Goal: Task Accomplishment & Management: Manage account settings

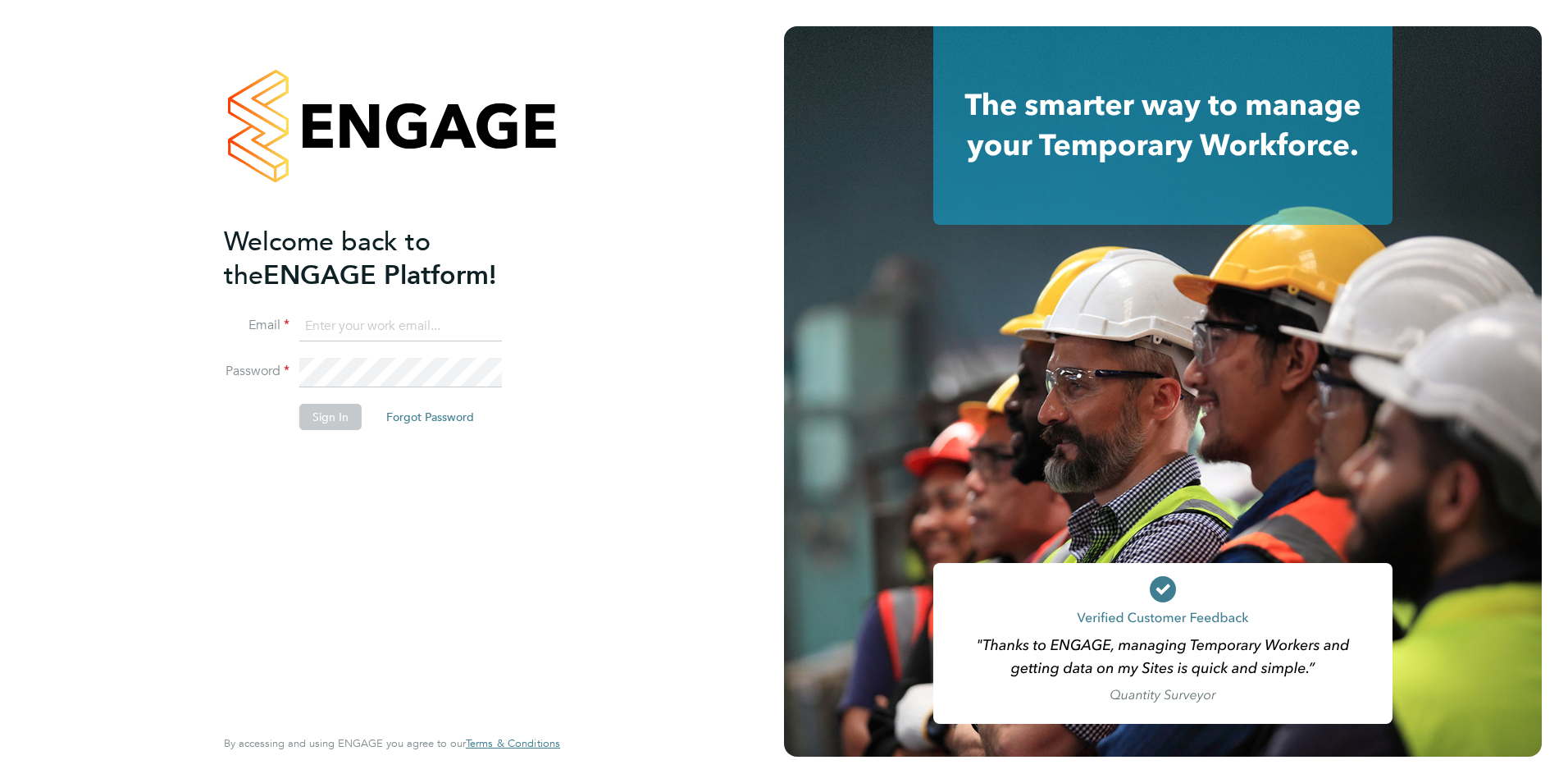
type input "billy.McNamara@regensolutions.co.uk"
click at [334, 415] on button "Sign In" at bounding box center [330, 416] width 62 height 26
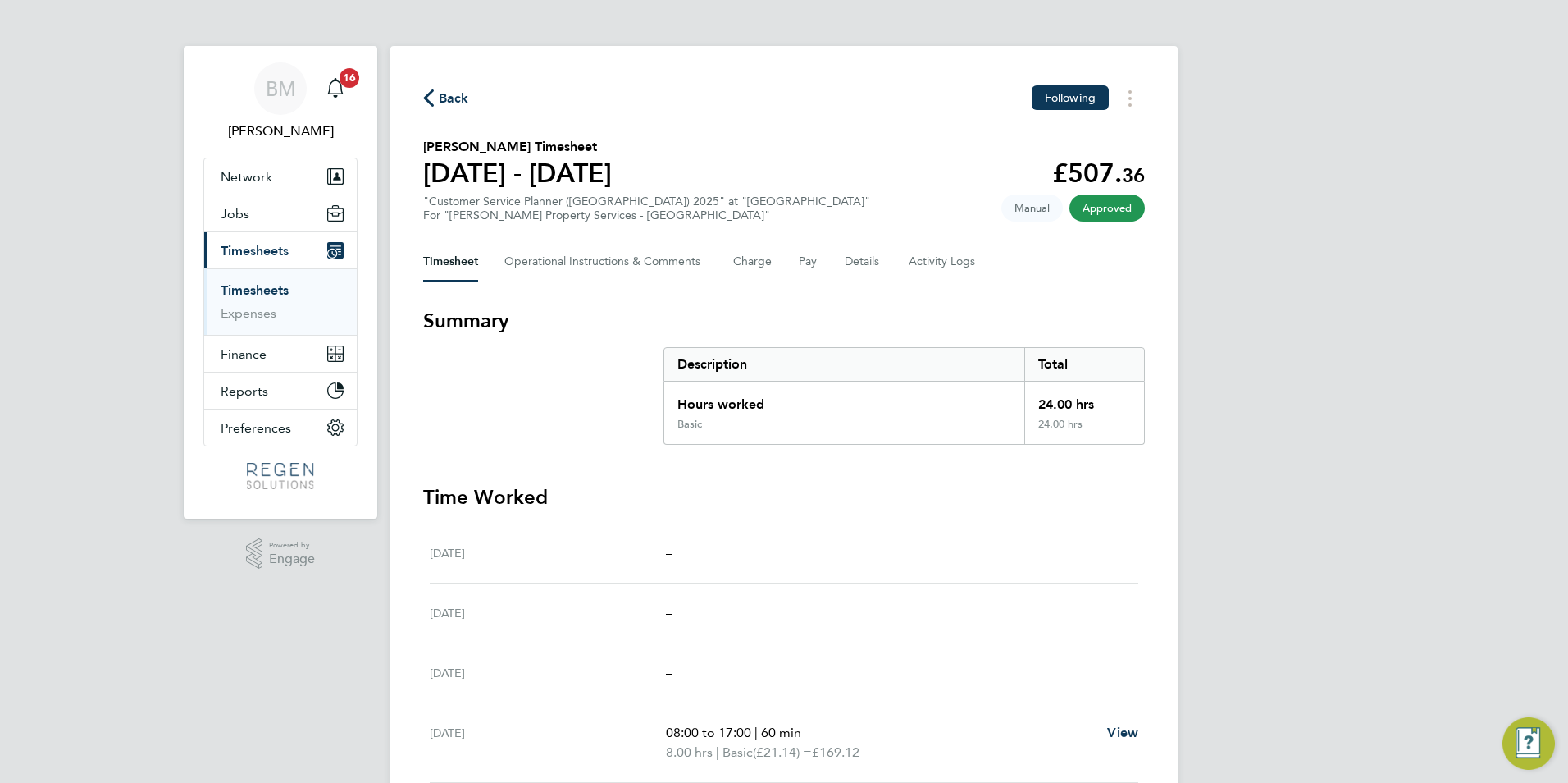
drag, startPoint x: 246, startPoint y: 288, endPoint x: 233, endPoint y: 301, distance: 18.4
click at [246, 288] on link "Timesheets" at bounding box center [254, 290] width 68 height 15
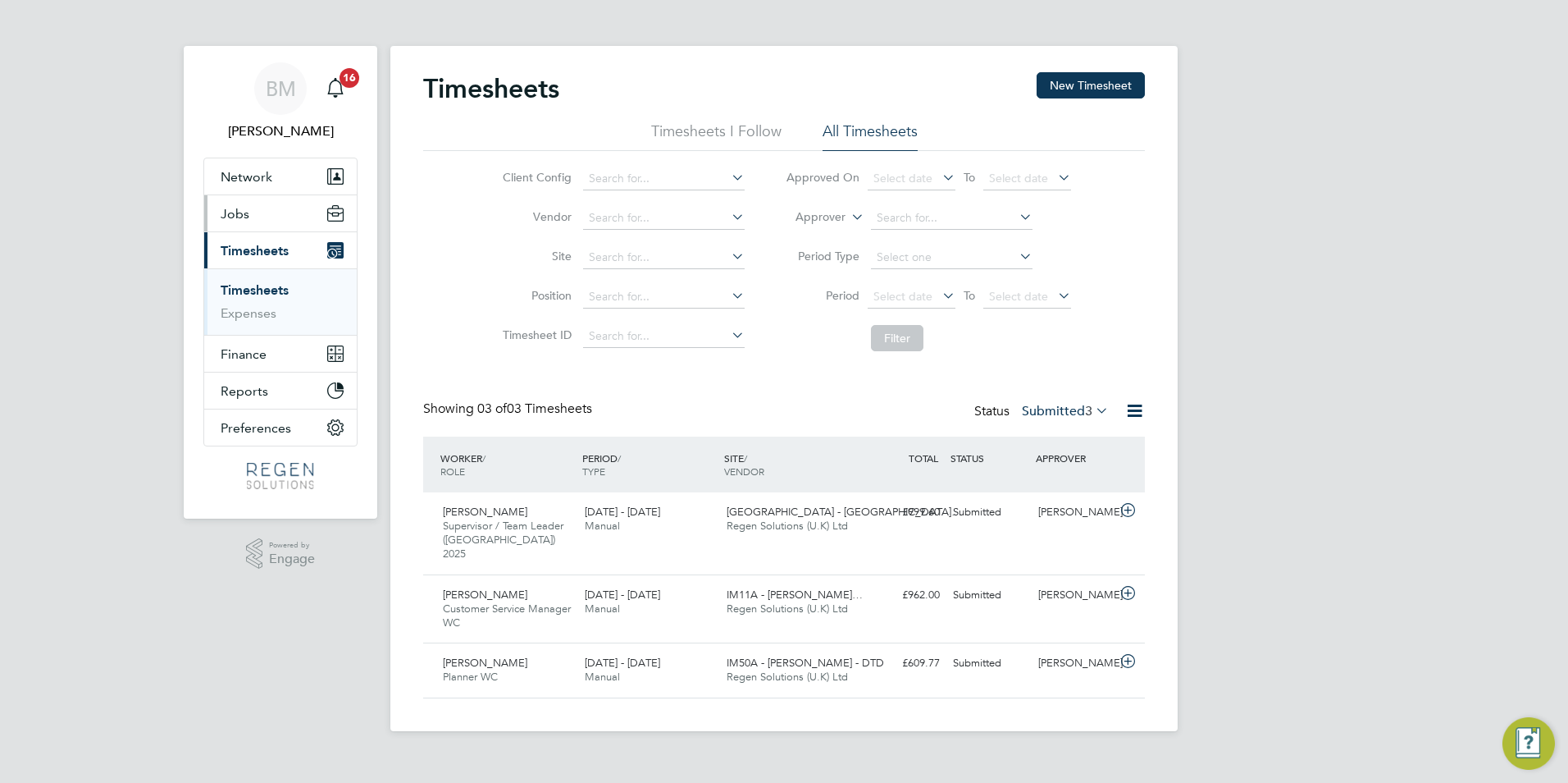
click at [233, 212] on span "Jobs" at bounding box center [235, 213] width 29 height 15
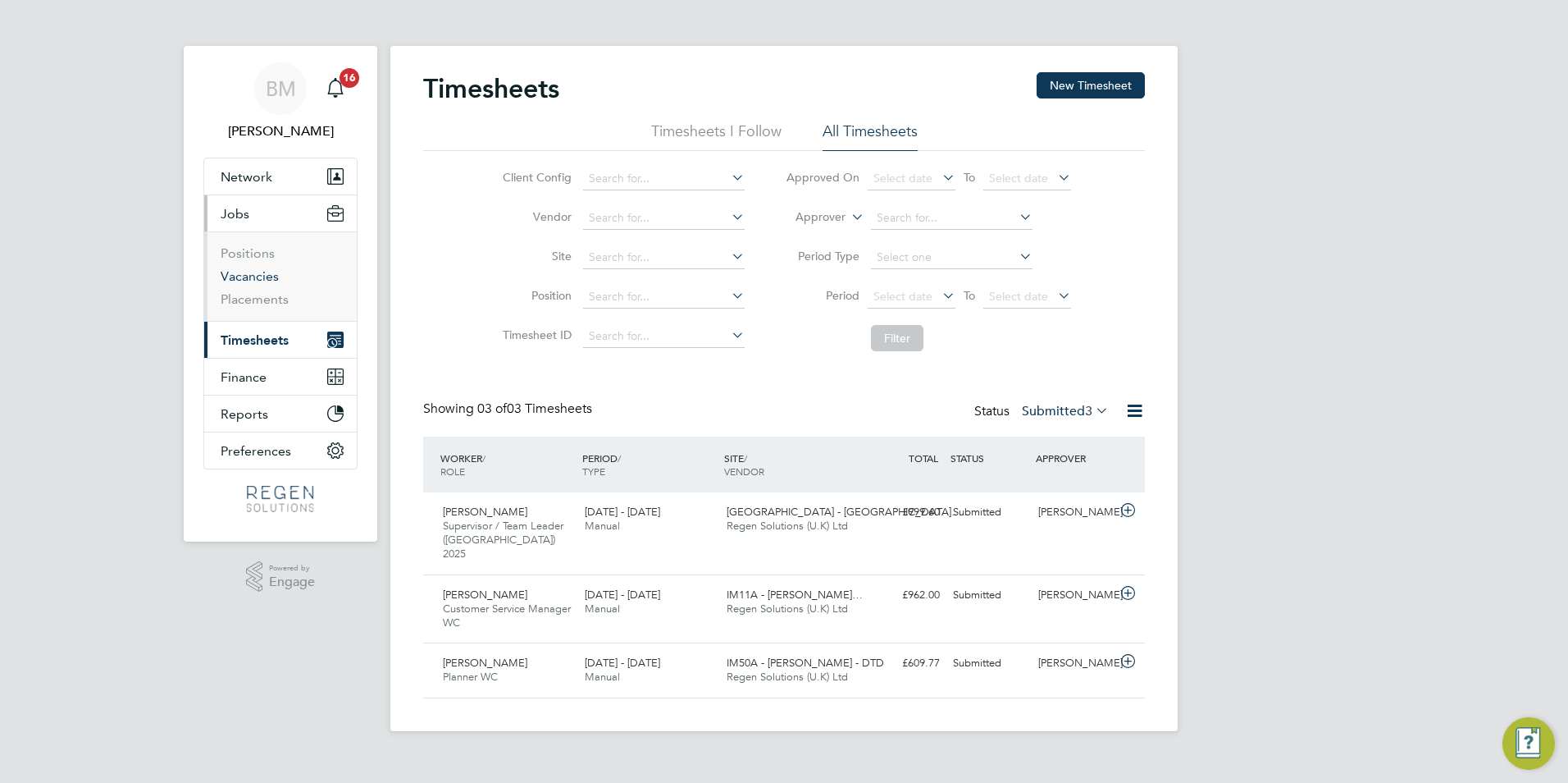
click at [241, 272] on link "Vacancies" at bounding box center [249, 275] width 59 height 15
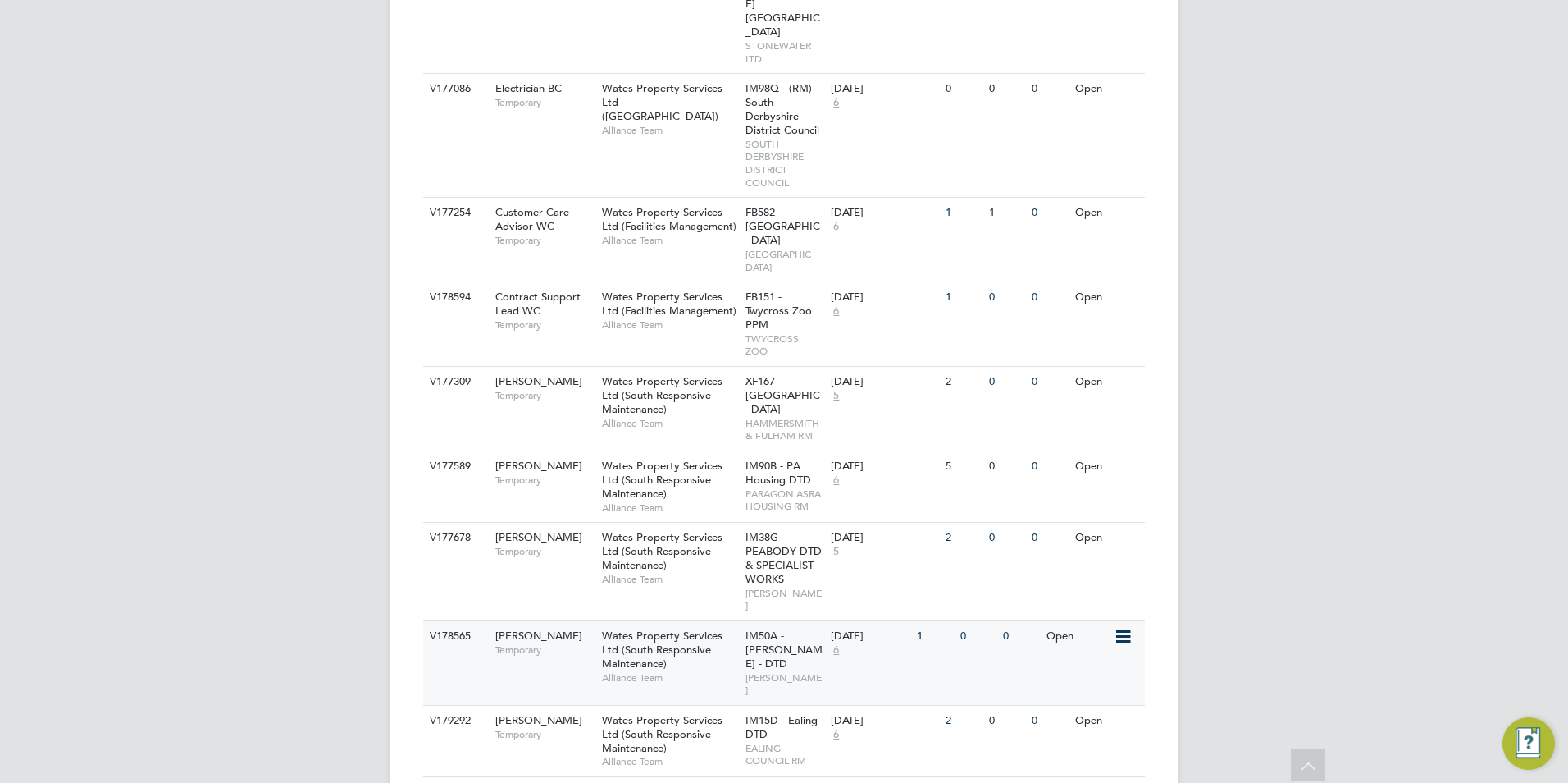
scroll to position [1925, 0]
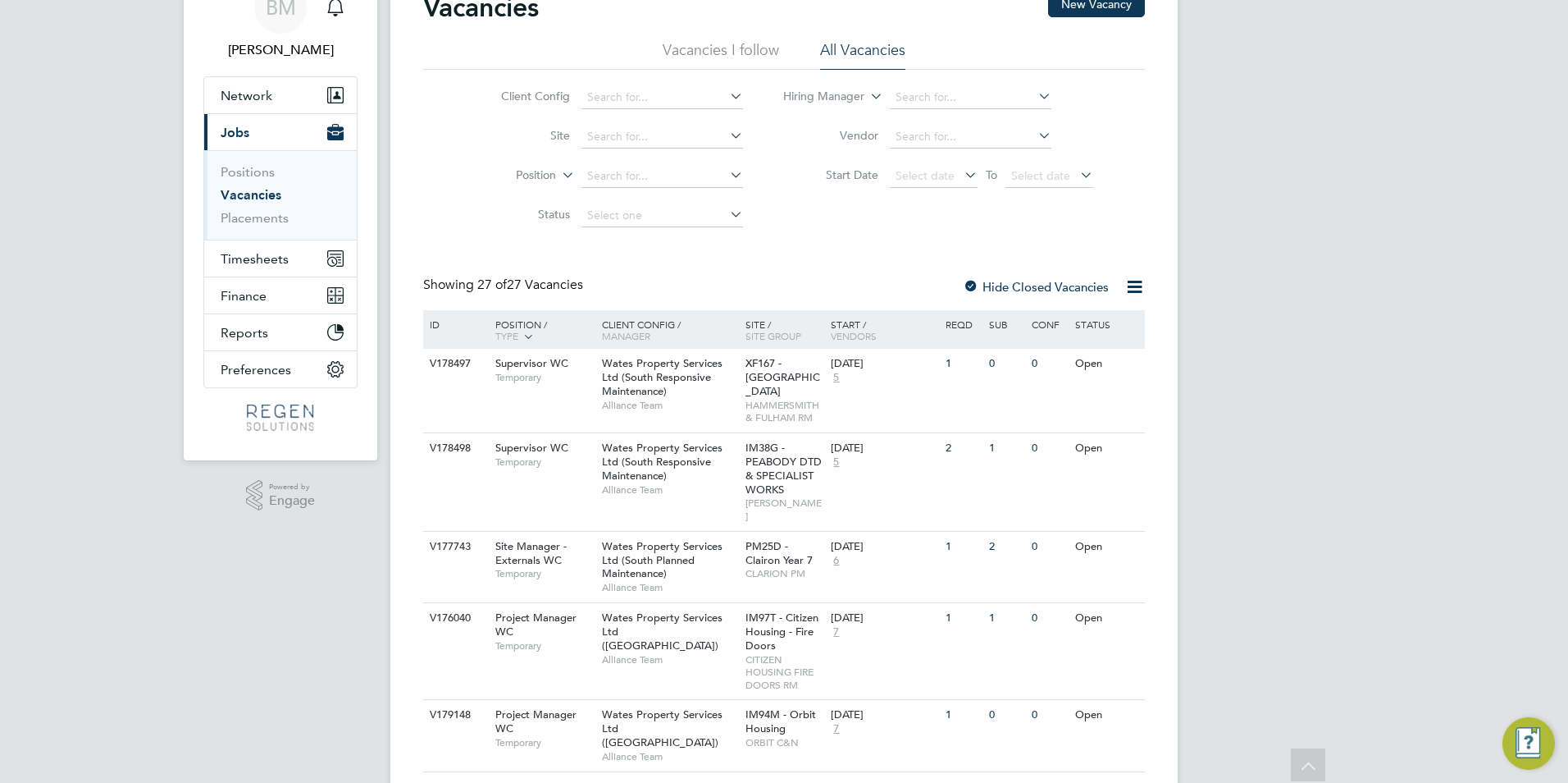
scroll to position [0, 0]
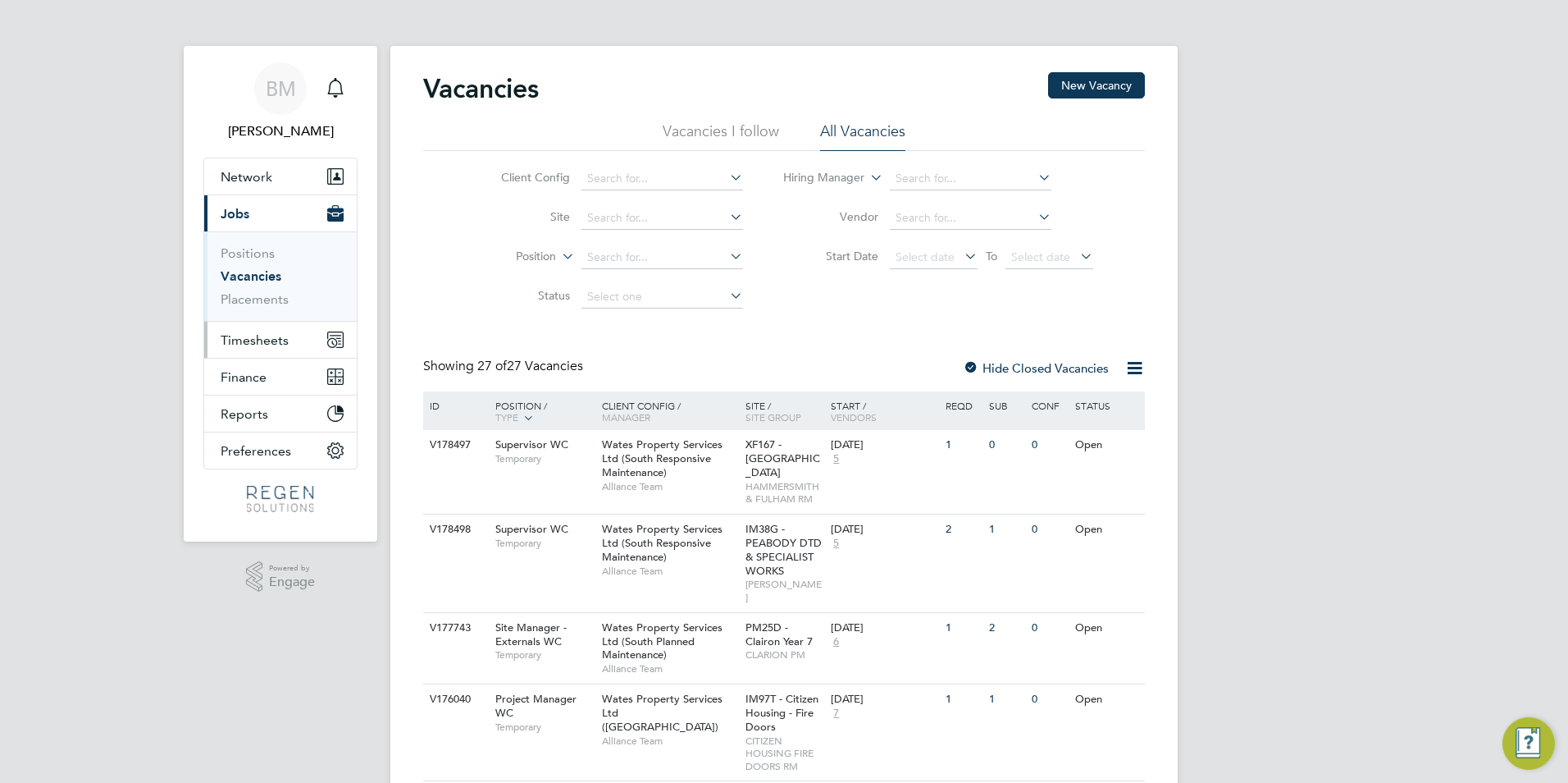
click at [264, 345] on span "Timesheets" at bounding box center [254, 340] width 68 height 15
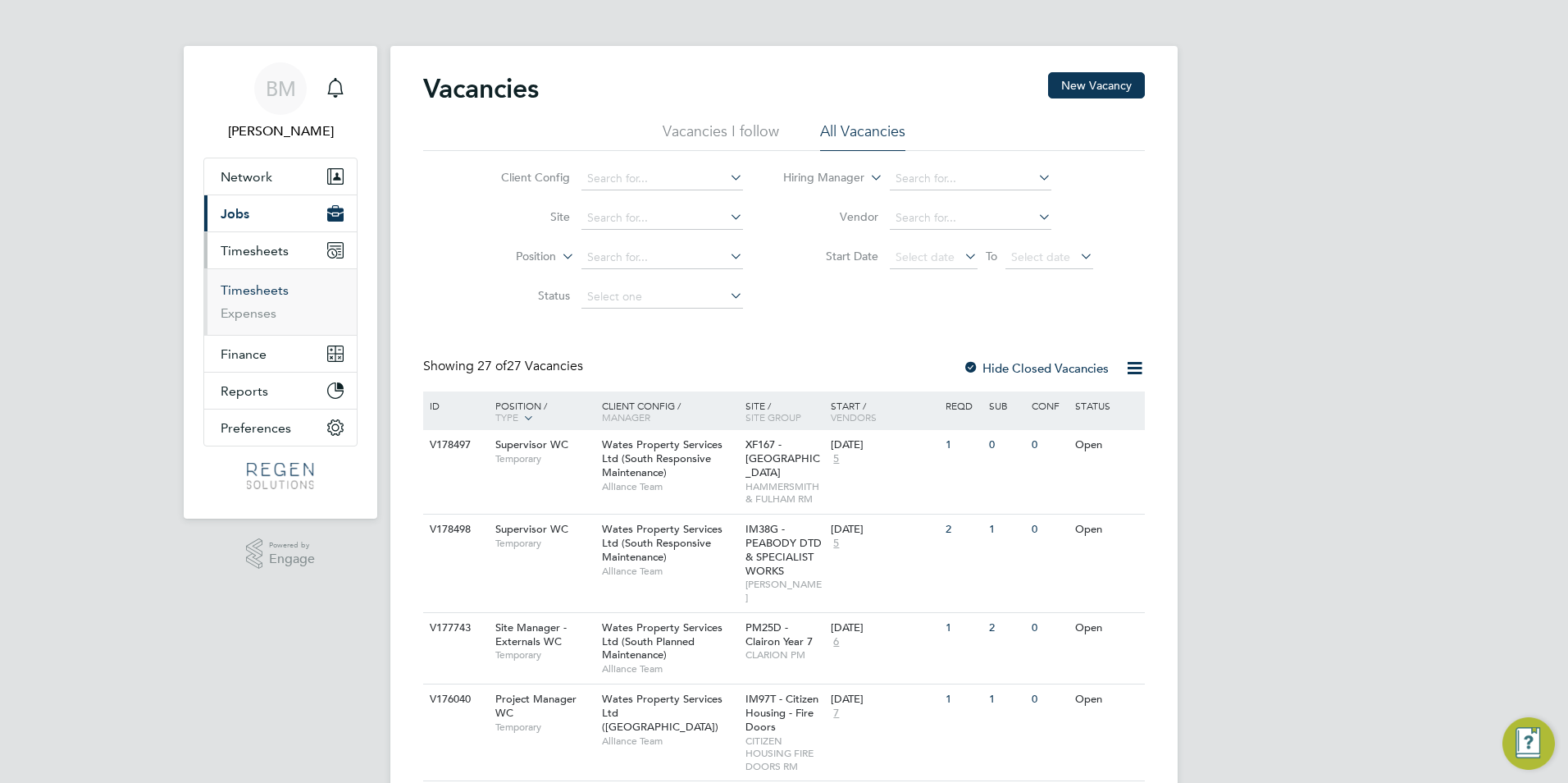
click at [263, 287] on link "Timesheets" at bounding box center [254, 290] width 68 height 15
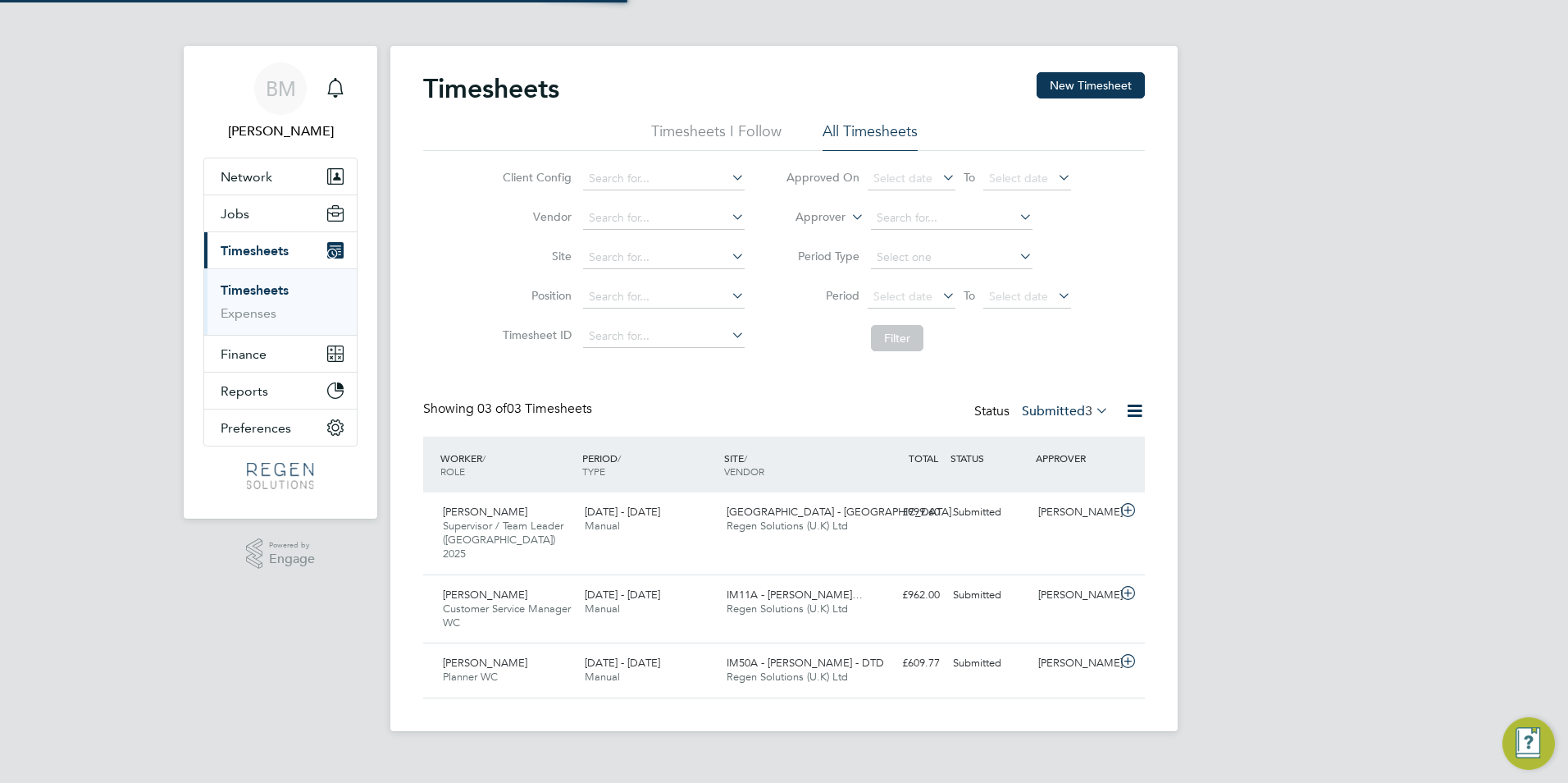
scroll to position [42, 143]
click at [1084, 87] on button "New Timesheet" at bounding box center [1090, 85] width 108 height 26
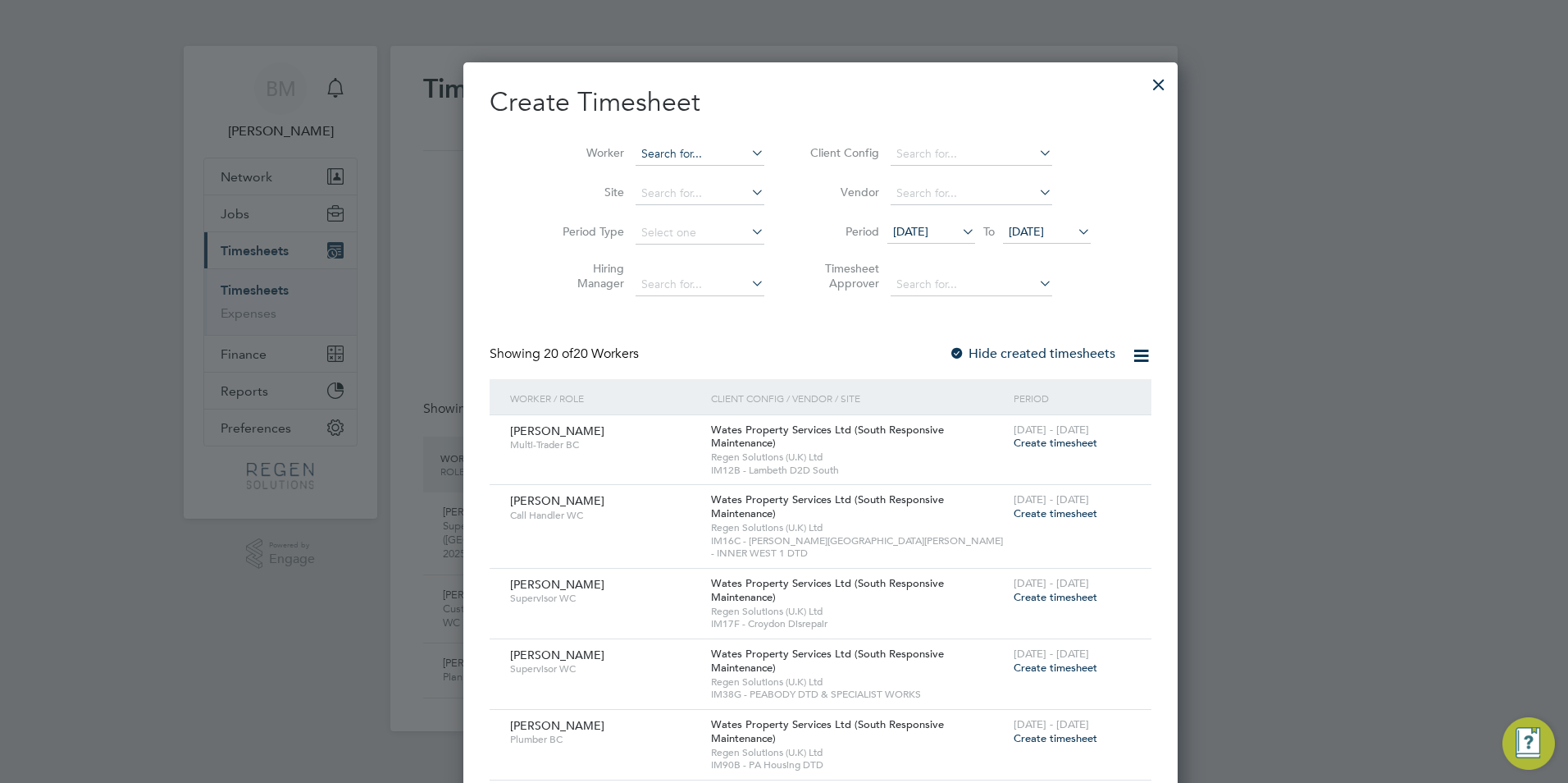
click at [673, 144] on input at bounding box center [700, 154] width 129 height 23
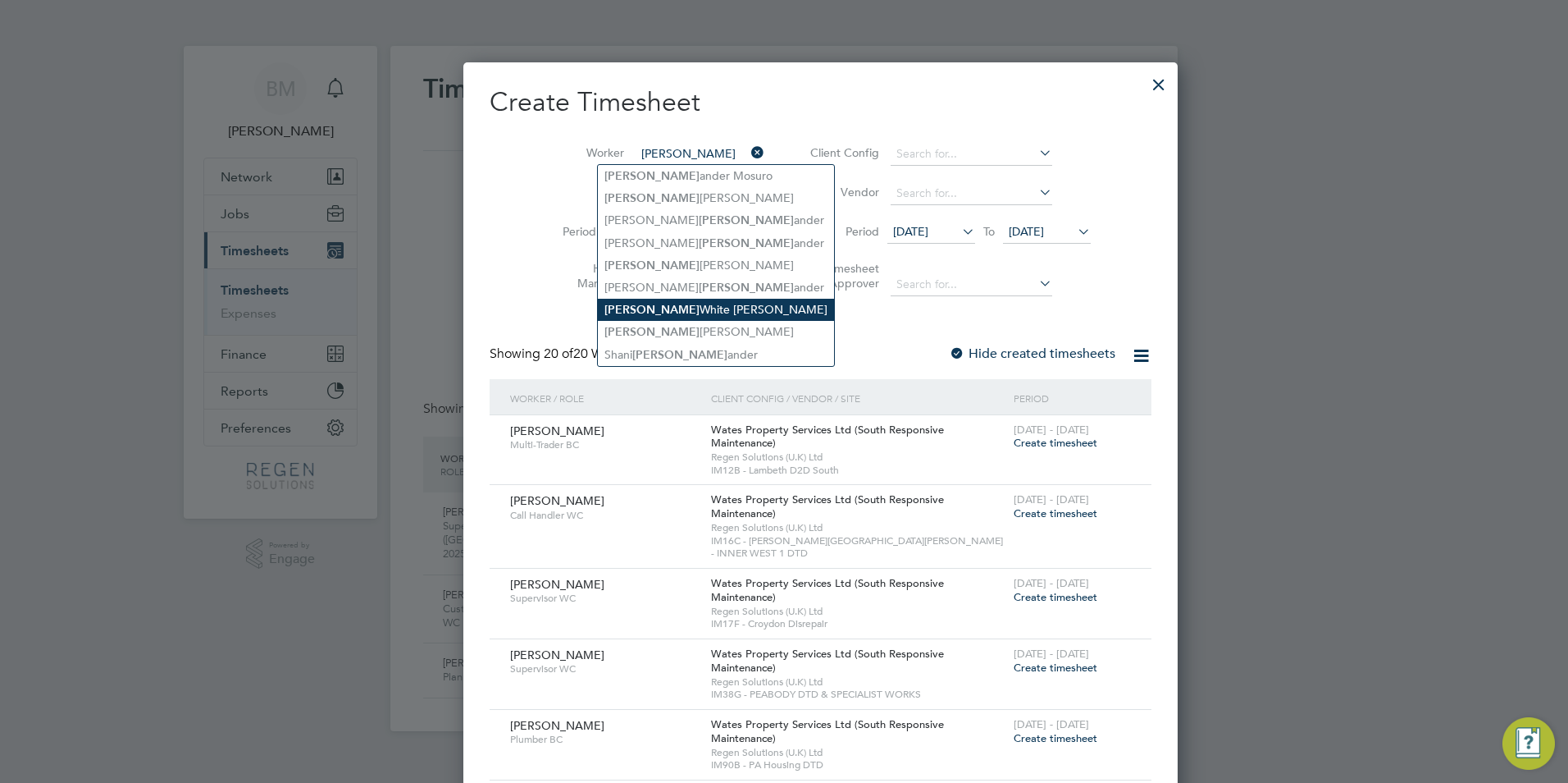
click at [649, 312] on li "[PERSON_NAME] [PERSON_NAME]" at bounding box center [716, 310] width 237 height 23
type input "[PERSON_NAME] [PERSON_NAME]"
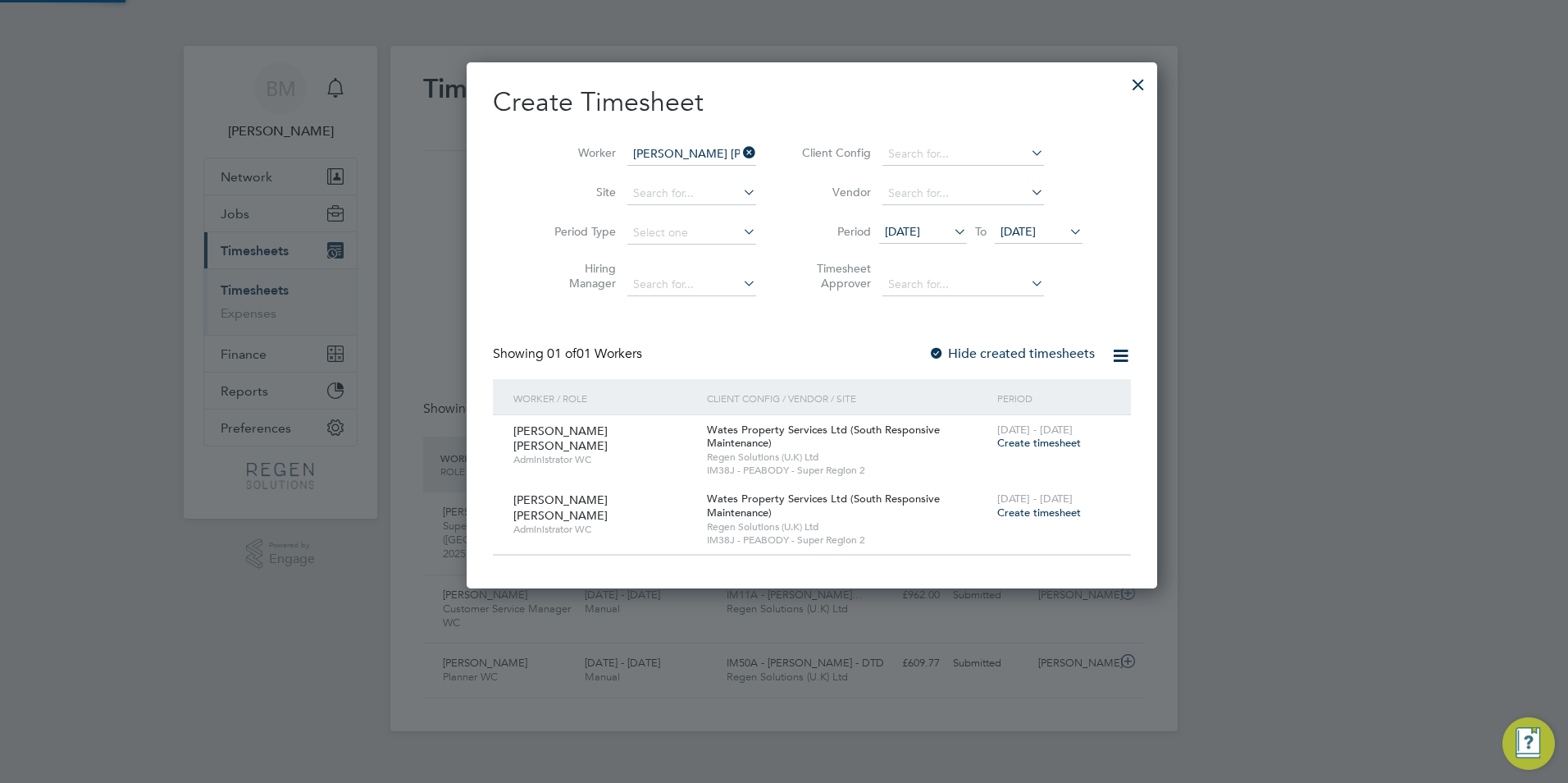
scroll to position [527, 635]
click at [997, 511] on span "Create timesheet" at bounding box center [1039, 512] width 84 height 14
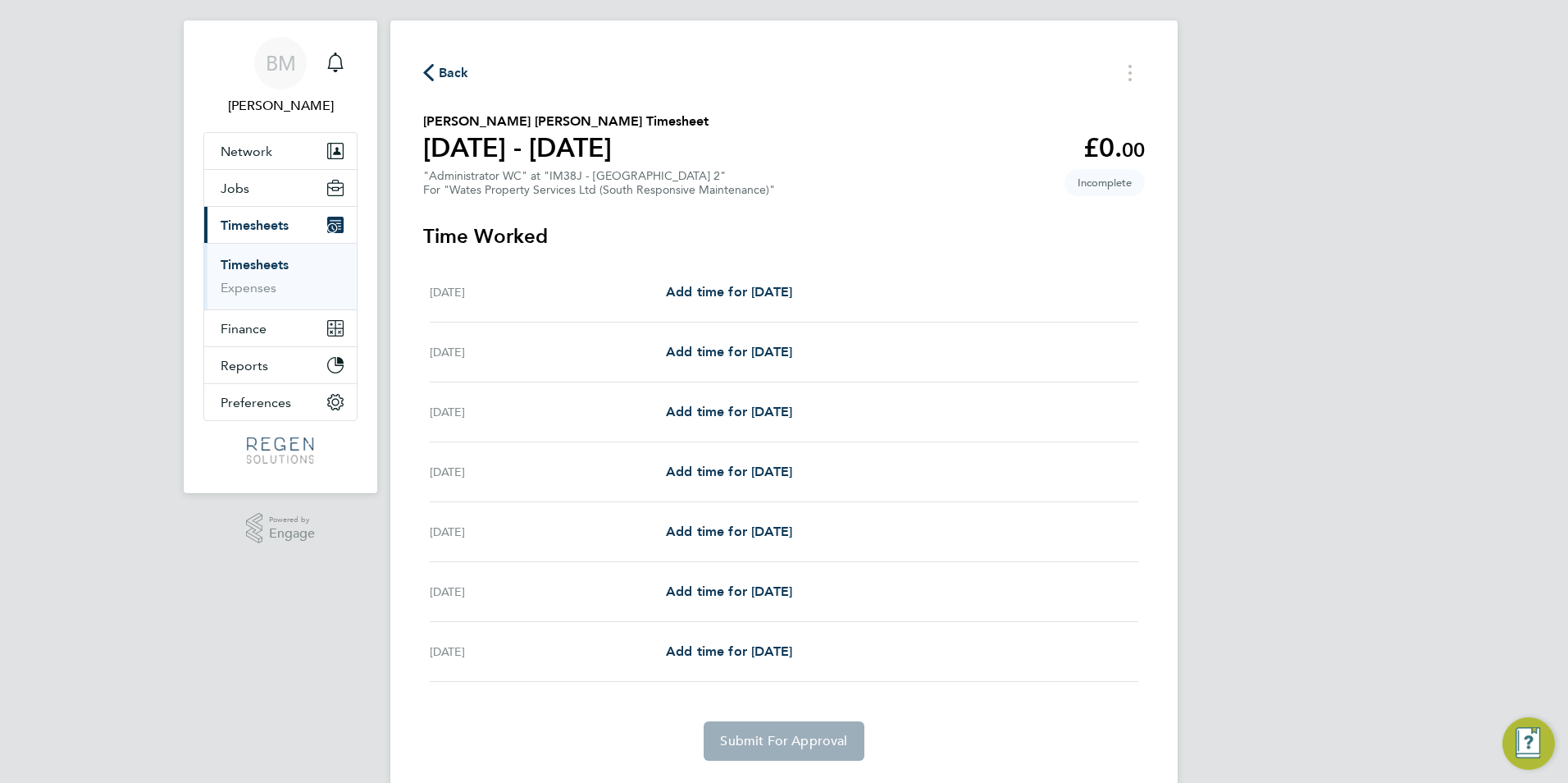
scroll to position [69, 0]
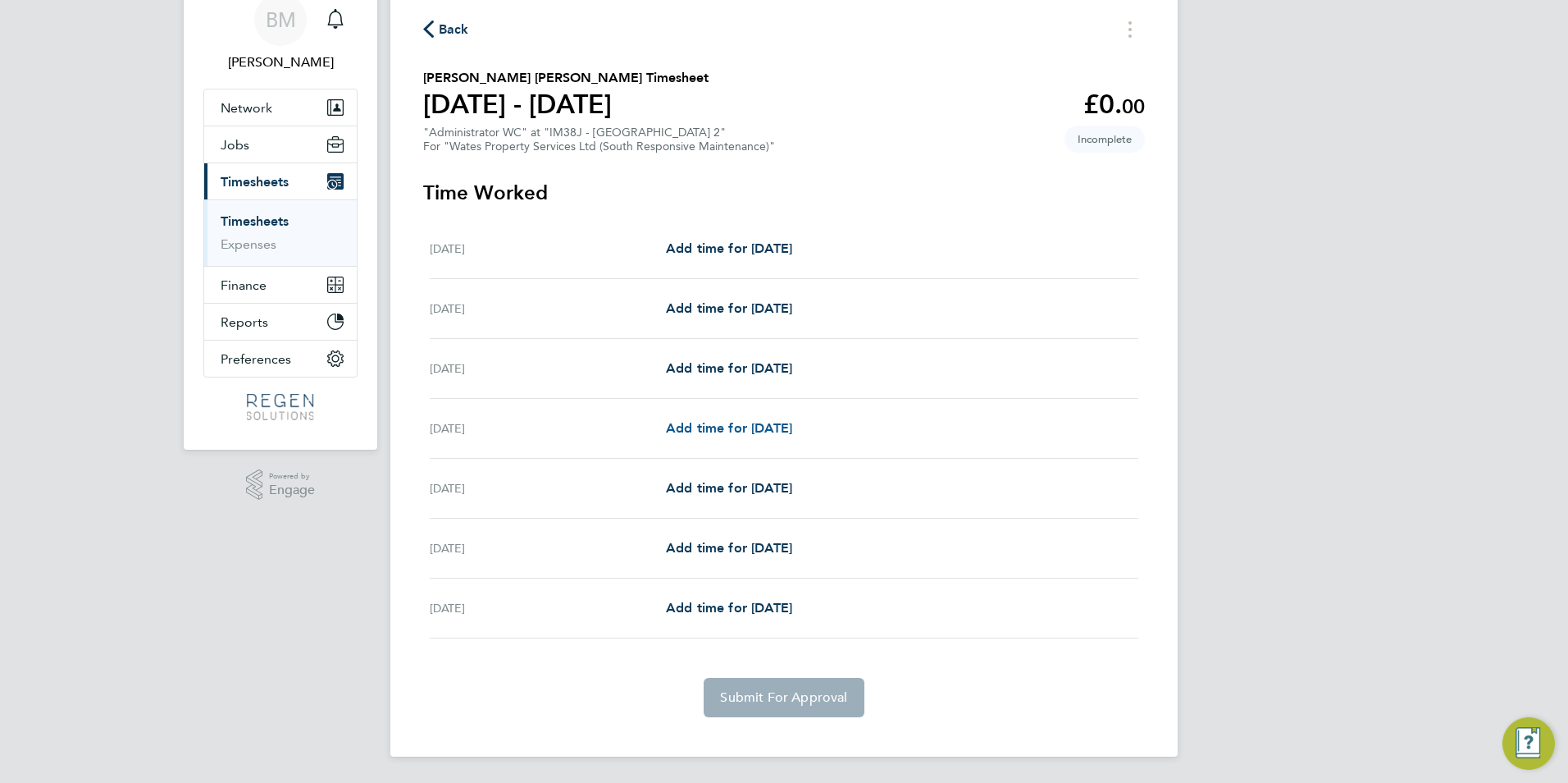
click at [699, 427] on span "Add time for [DATE]" at bounding box center [729, 427] width 126 height 15
select select "30"
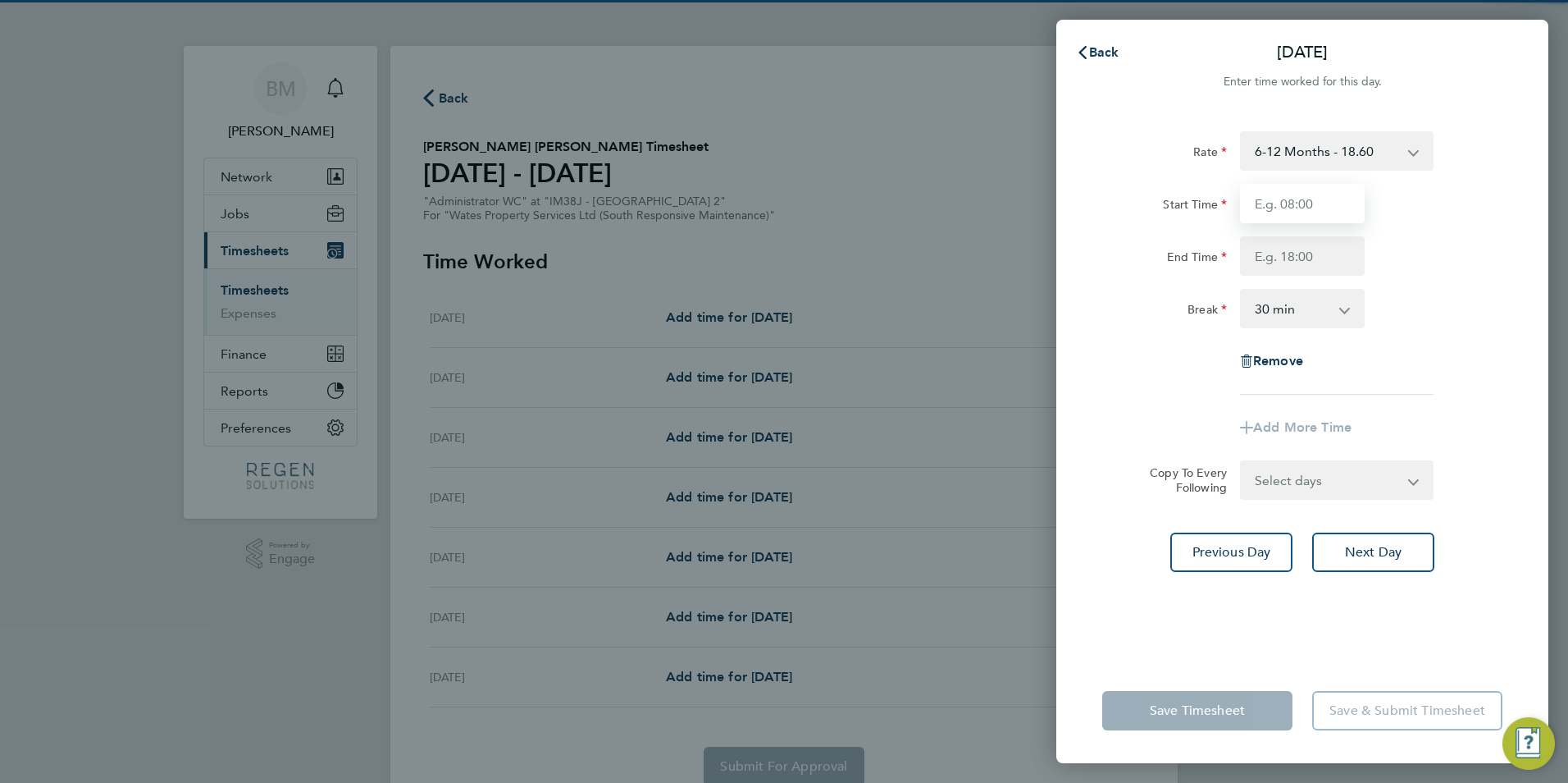
click at [1289, 214] on input "Start Time" at bounding box center [1303, 204] width 125 height 40
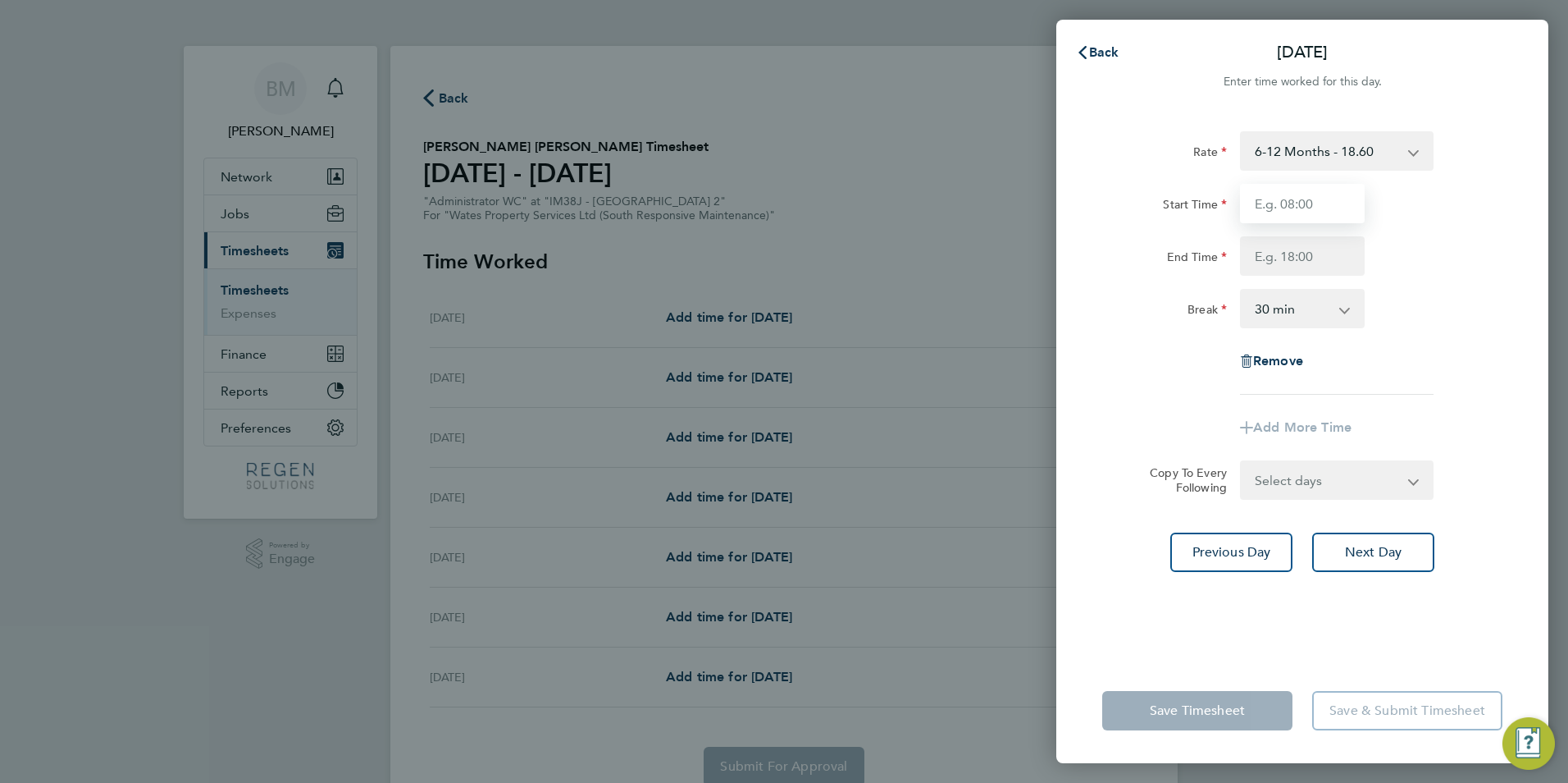
type input "08:00"
type input "17:00"
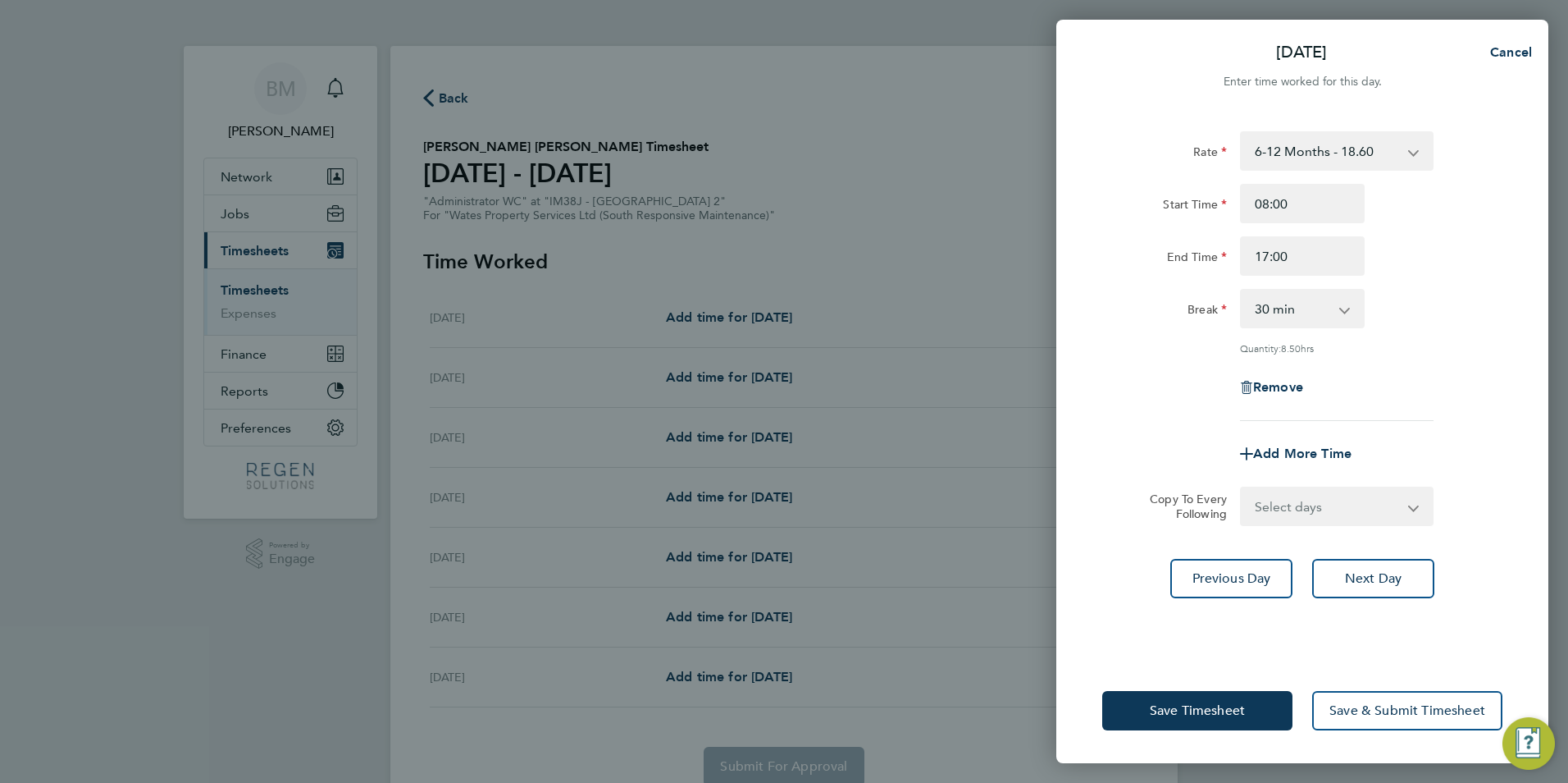
click at [1288, 309] on select "0 min 15 min 30 min 45 min 60 min 75 min 90 min" at bounding box center [1293, 309] width 102 height 36
select select "60"
click at [1242, 291] on select "0 min 15 min 30 min 45 min 60 min 75 min 90 min" at bounding box center [1293, 309] width 102 height 36
click at [1279, 494] on select "Select days Day [DATE] [DATE] [DATE]" at bounding box center [1328, 507] width 172 height 36
select select "WED"
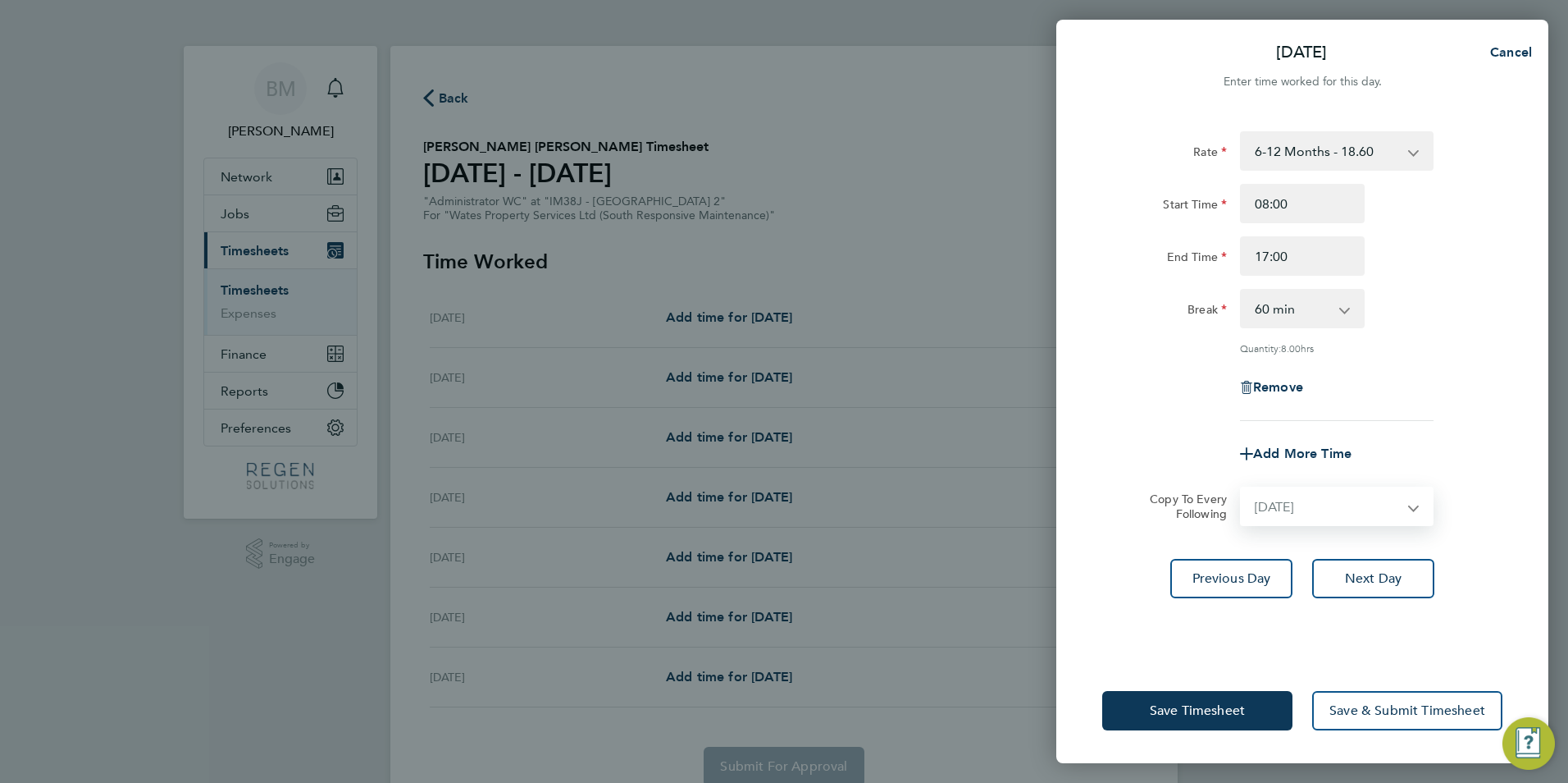
click at [1242, 489] on select "Select days Day [DATE] [DATE] [DATE]" at bounding box center [1328, 507] width 172 height 36
select select "[DATE]"
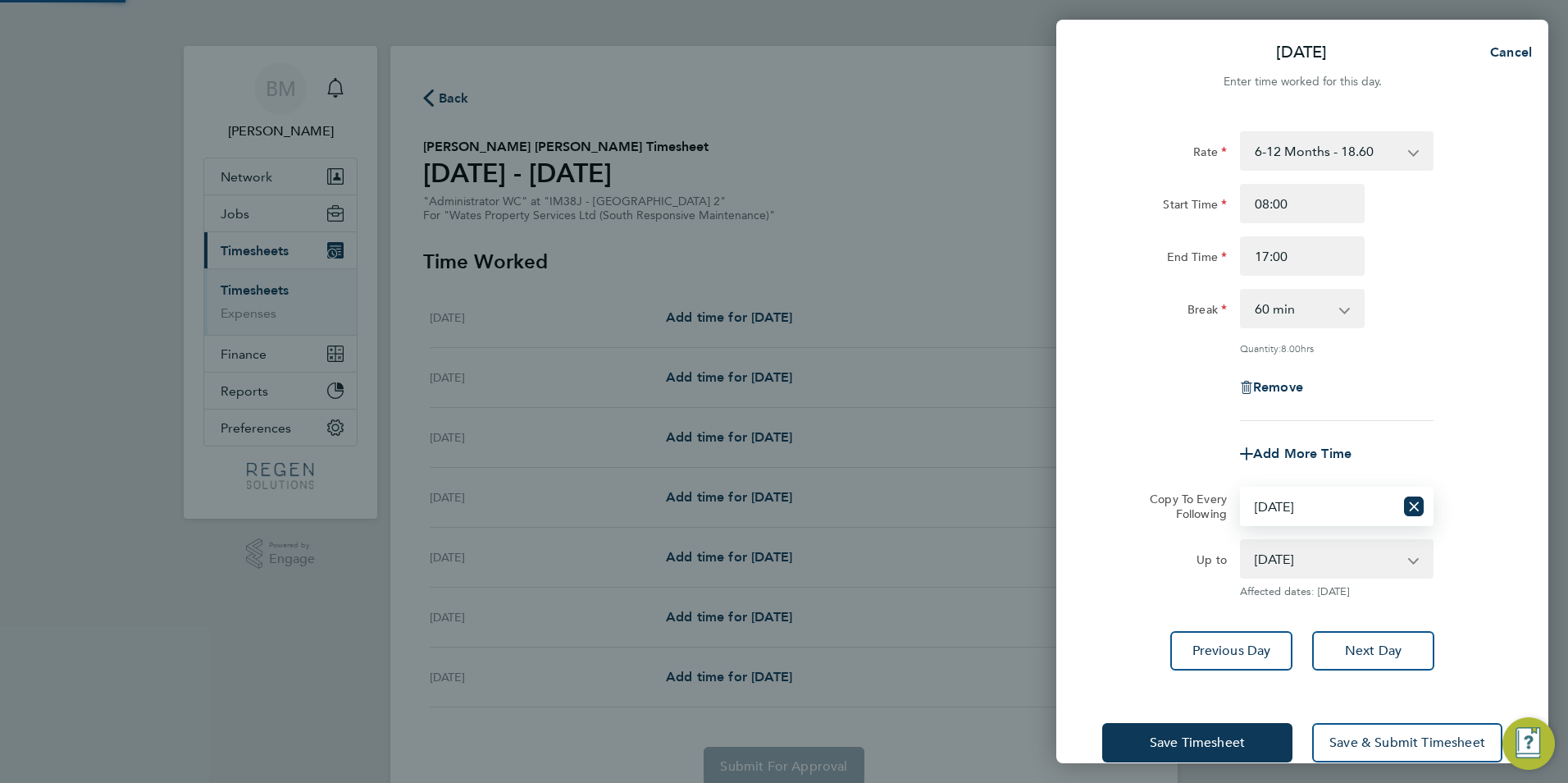
click at [1369, 669] on div "Rate 6-12 Months - 18.60 Start Time 08:00 End Time 17:00 Break 0 min 15 min 30 …" at bounding box center [1302, 401] width 492 height 579
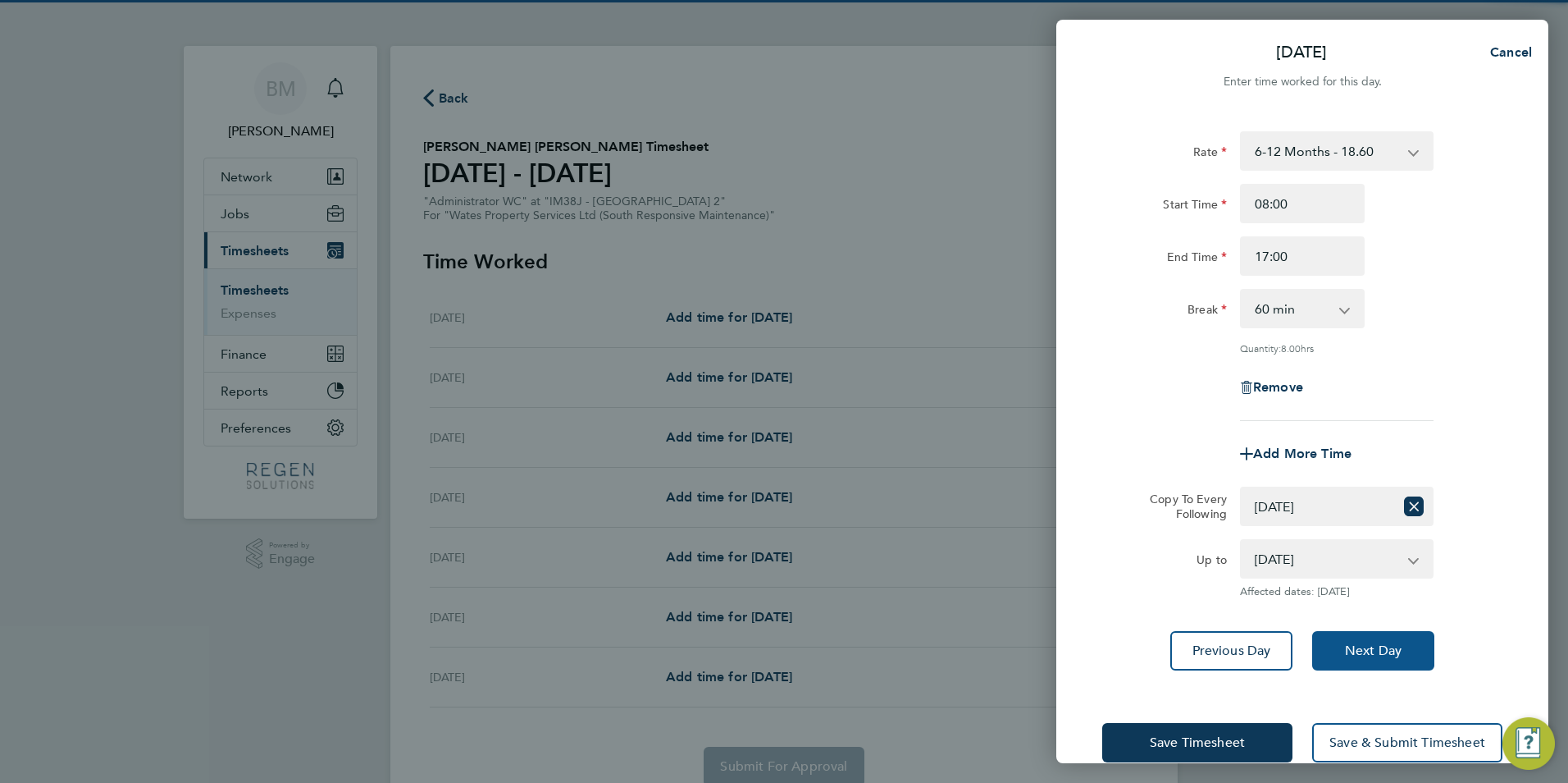
click at [1361, 661] on button "Next Day" at bounding box center [1373, 651] width 122 height 40
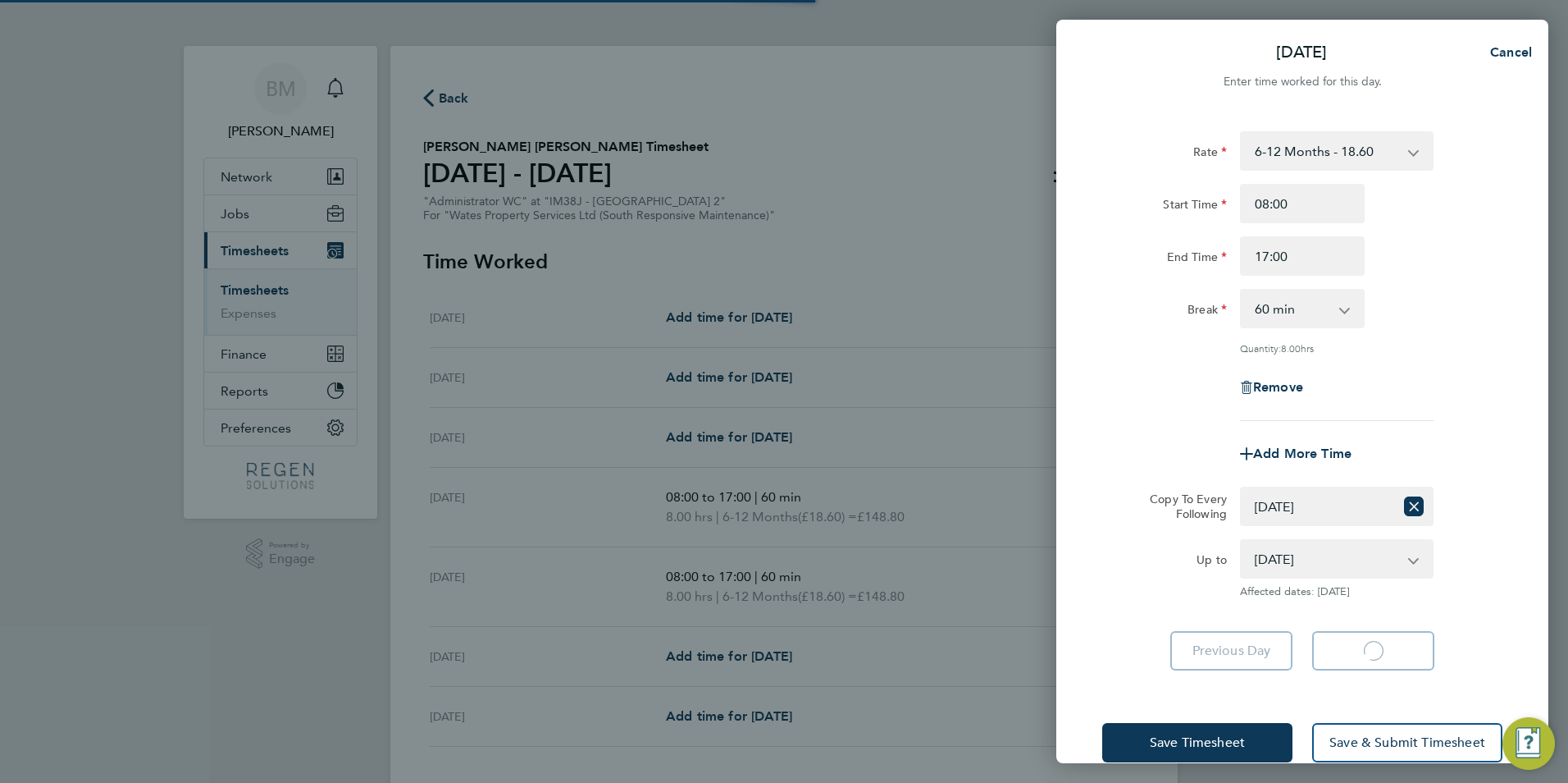
select select "60"
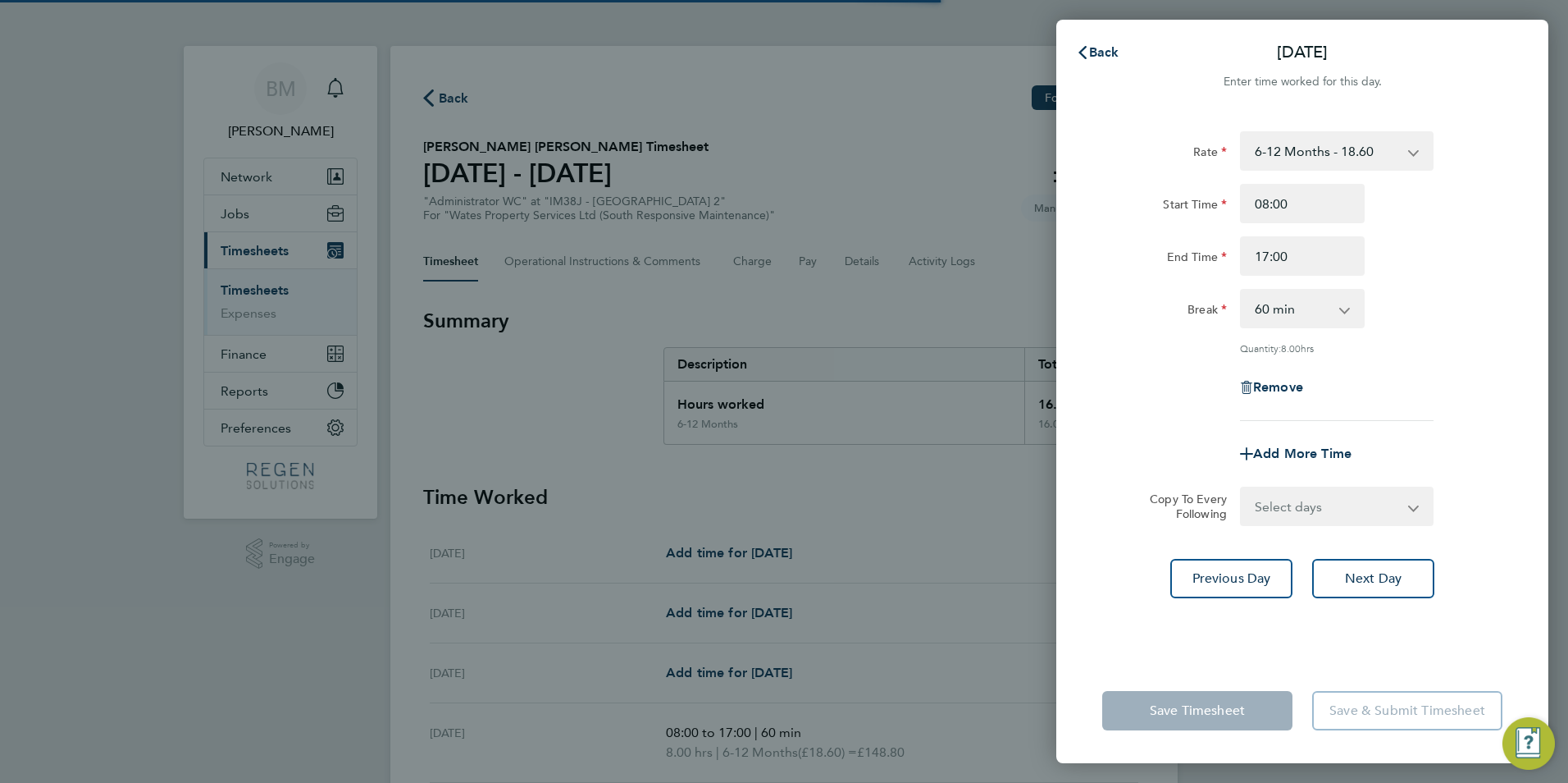
click at [1283, 504] on select "Select days Day [DATE] [DATE]" at bounding box center [1328, 507] width 172 height 36
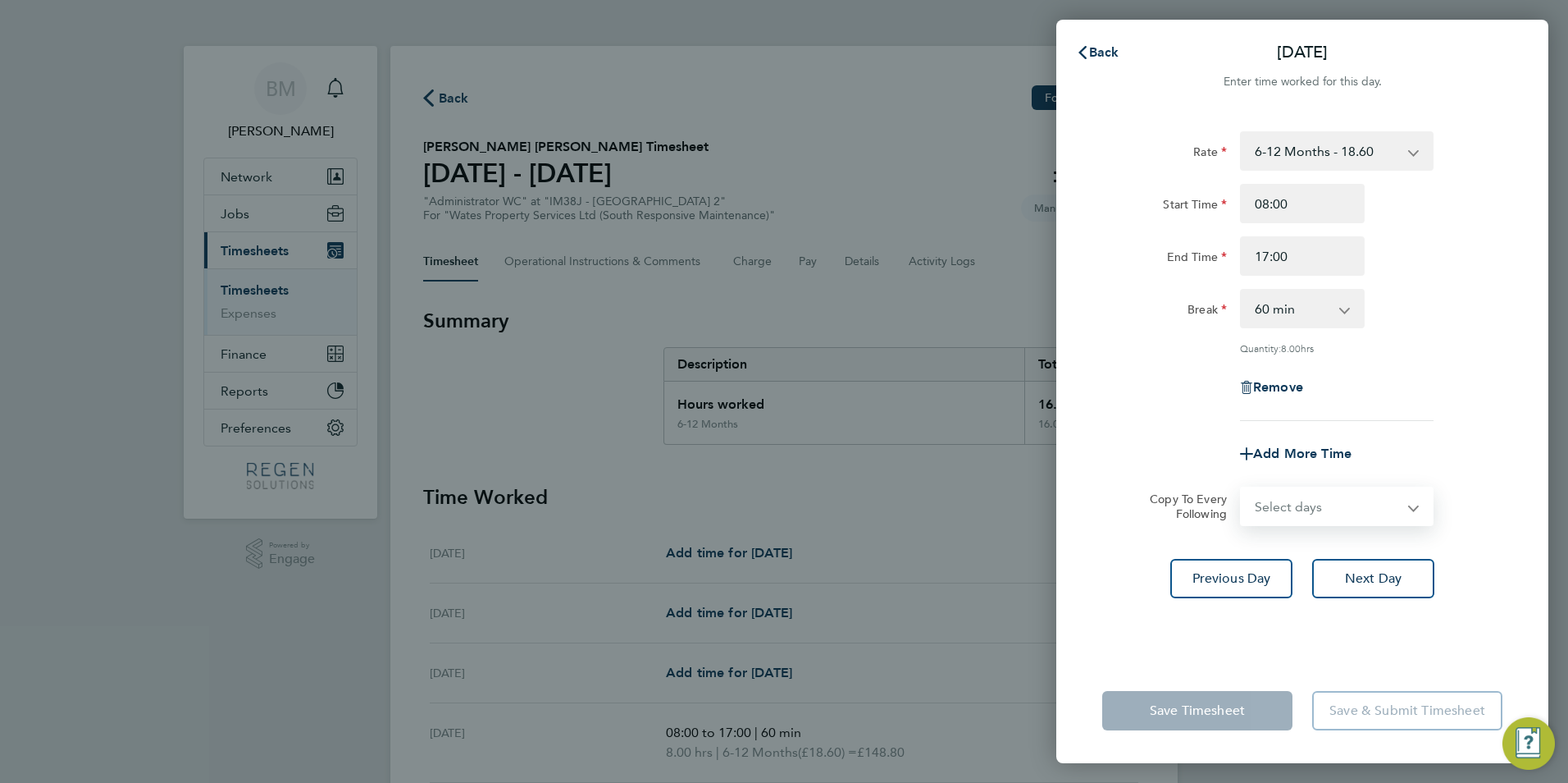
select select "THU"
click at [1242, 489] on select "Select days Day [DATE] [DATE]" at bounding box center [1328, 507] width 172 height 36
select select "[DATE]"
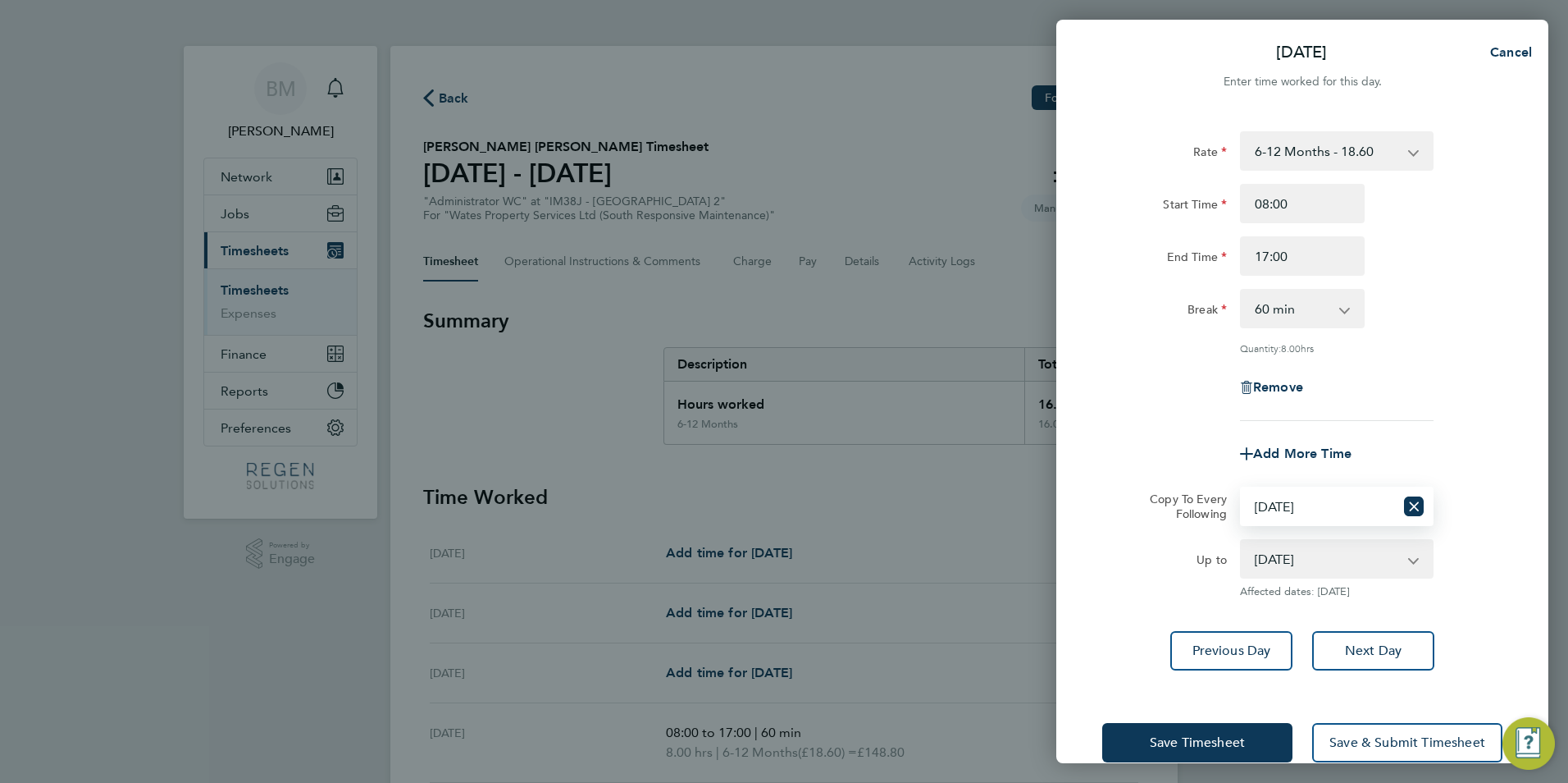
click at [1362, 710] on div "Save Timesheet Save & Submit Timesheet" at bounding box center [1302, 742] width 492 height 105
drag, startPoint x: 1348, startPoint y: 739, endPoint x: 1005, endPoint y: 603, distance: 369.0
click at [1348, 734] on span "Save & Submit Timesheet" at bounding box center [1407, 742] width 156 height 16
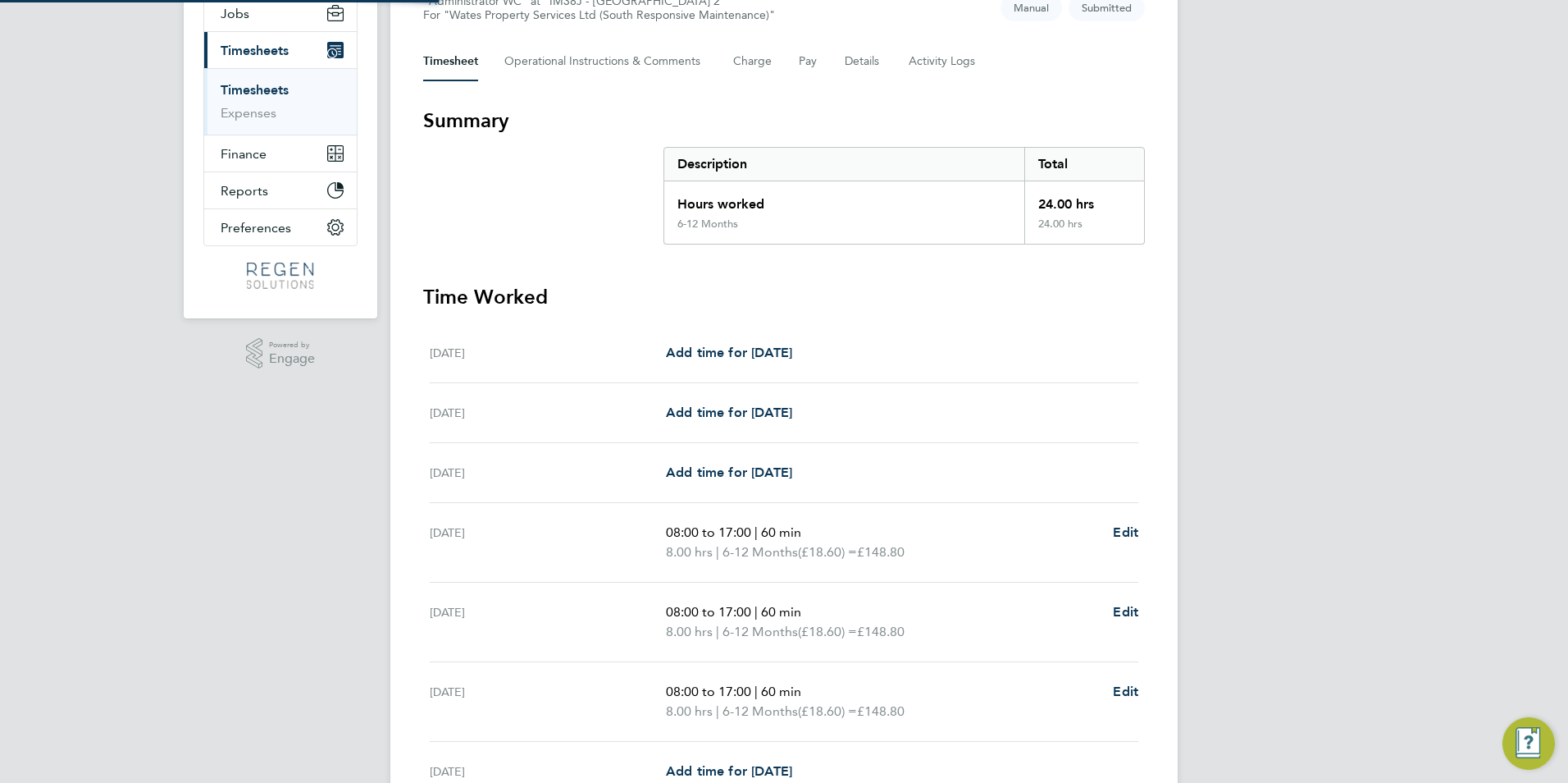
scroll to position [364, 0]
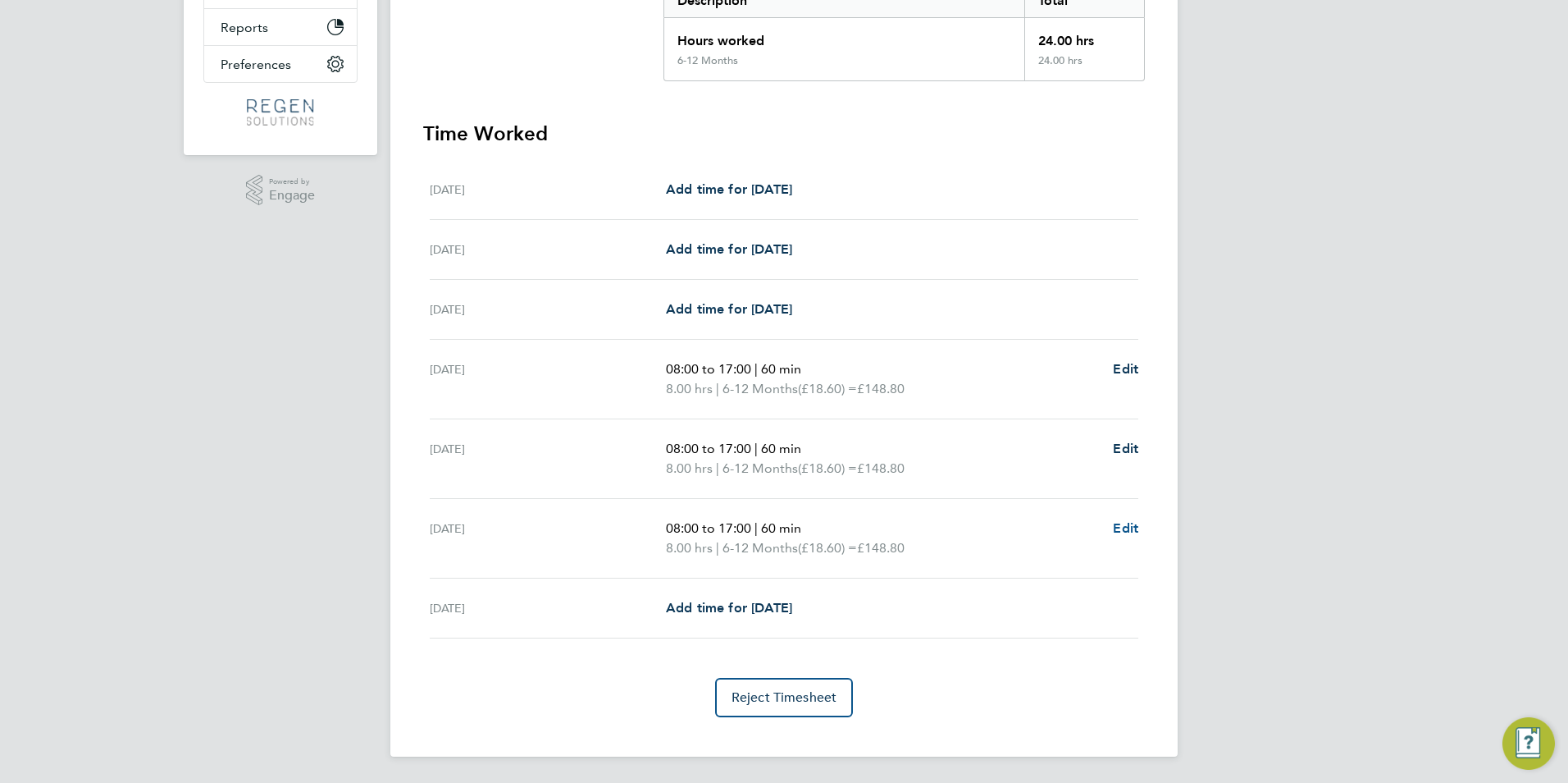
click at [1128, 529] on span "Edit" at bounding box center [1126, 527] width 25 height 15
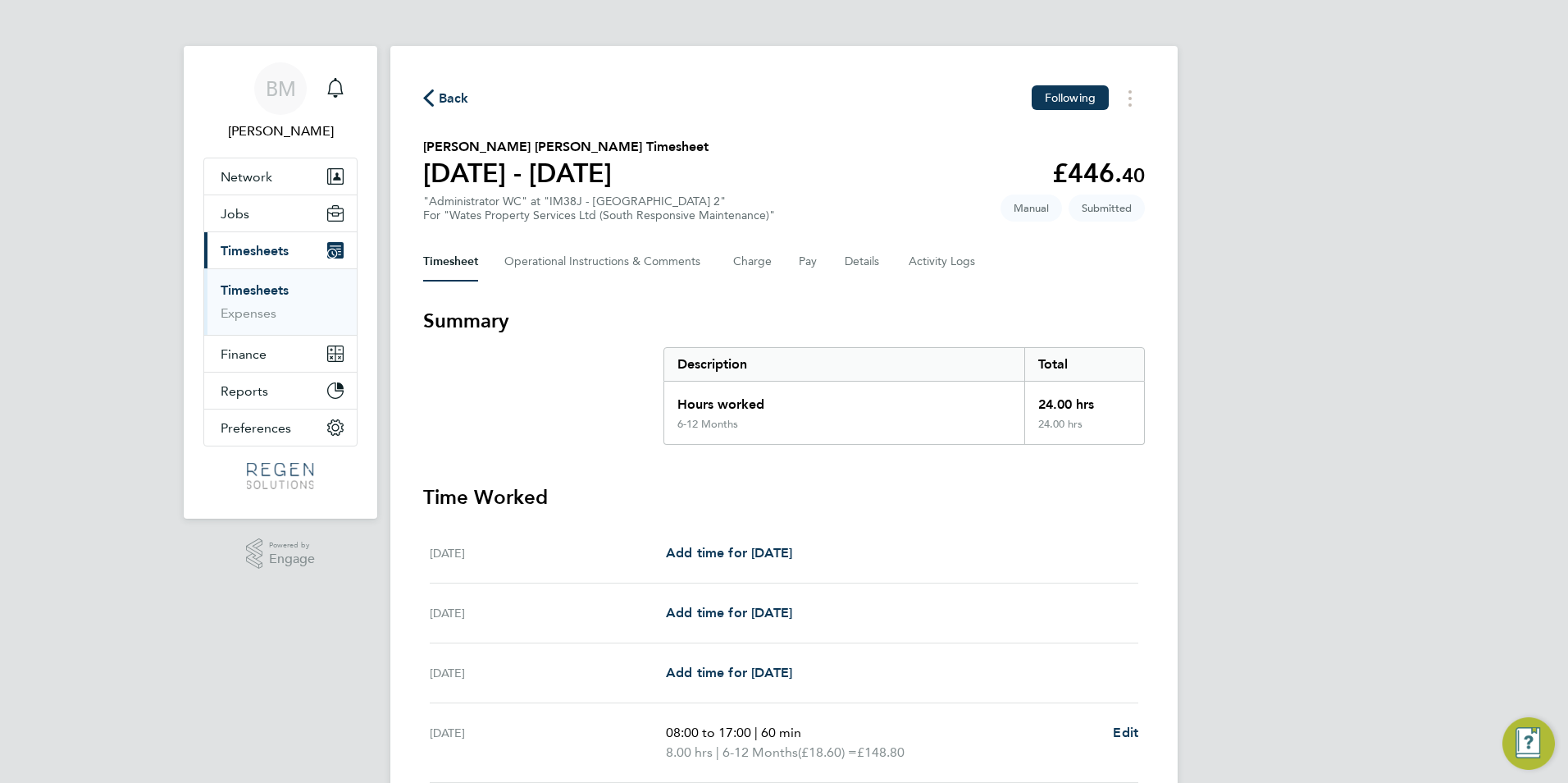
select select "60"
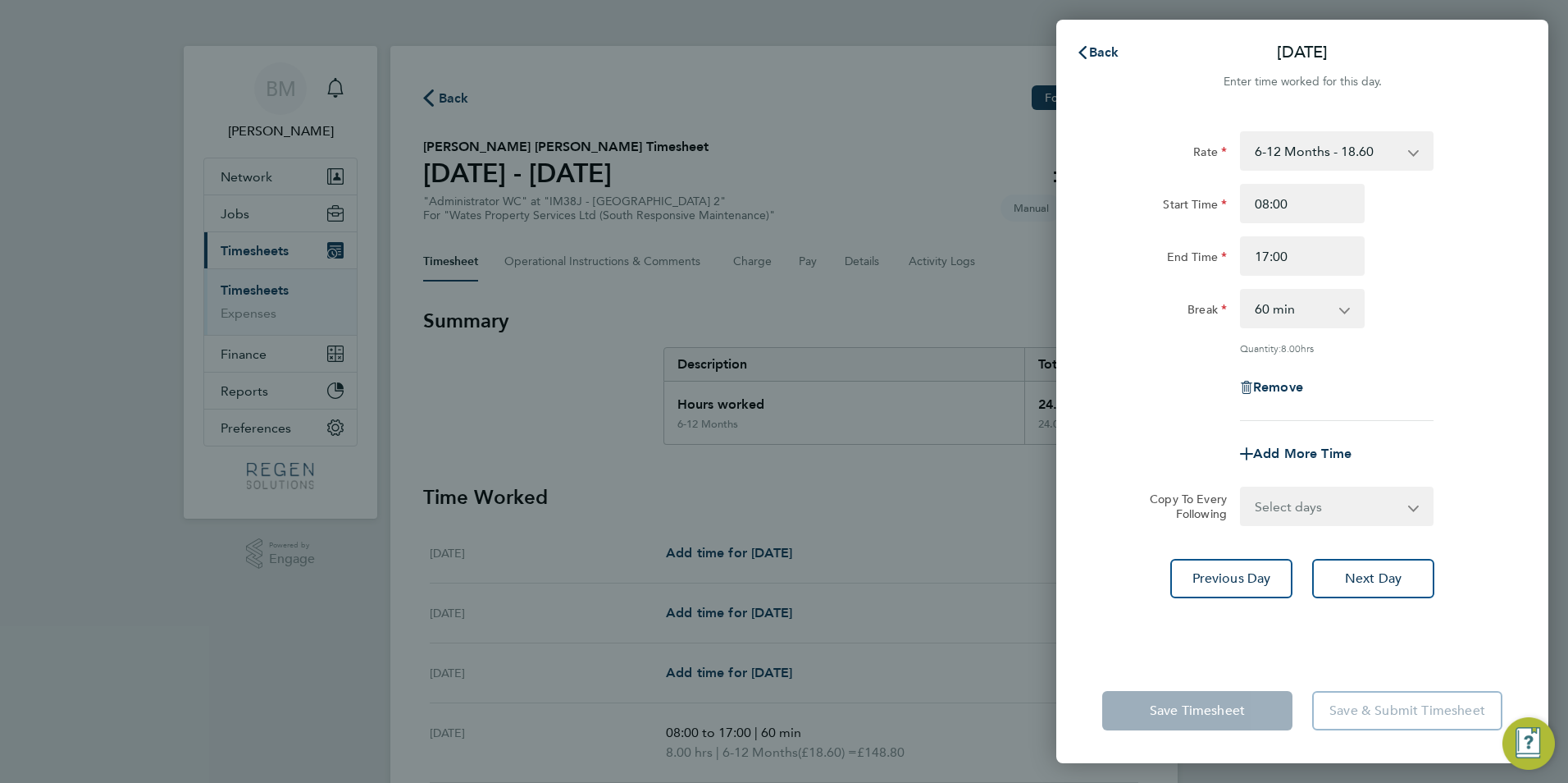
click at [1265, 373] on div "Remove" at bounding box center [1303, 387] width 138 height 40
click at [1259, 381] on span "Remove" at bounding box center [1277, 387] width 50 height 15
select select "null"
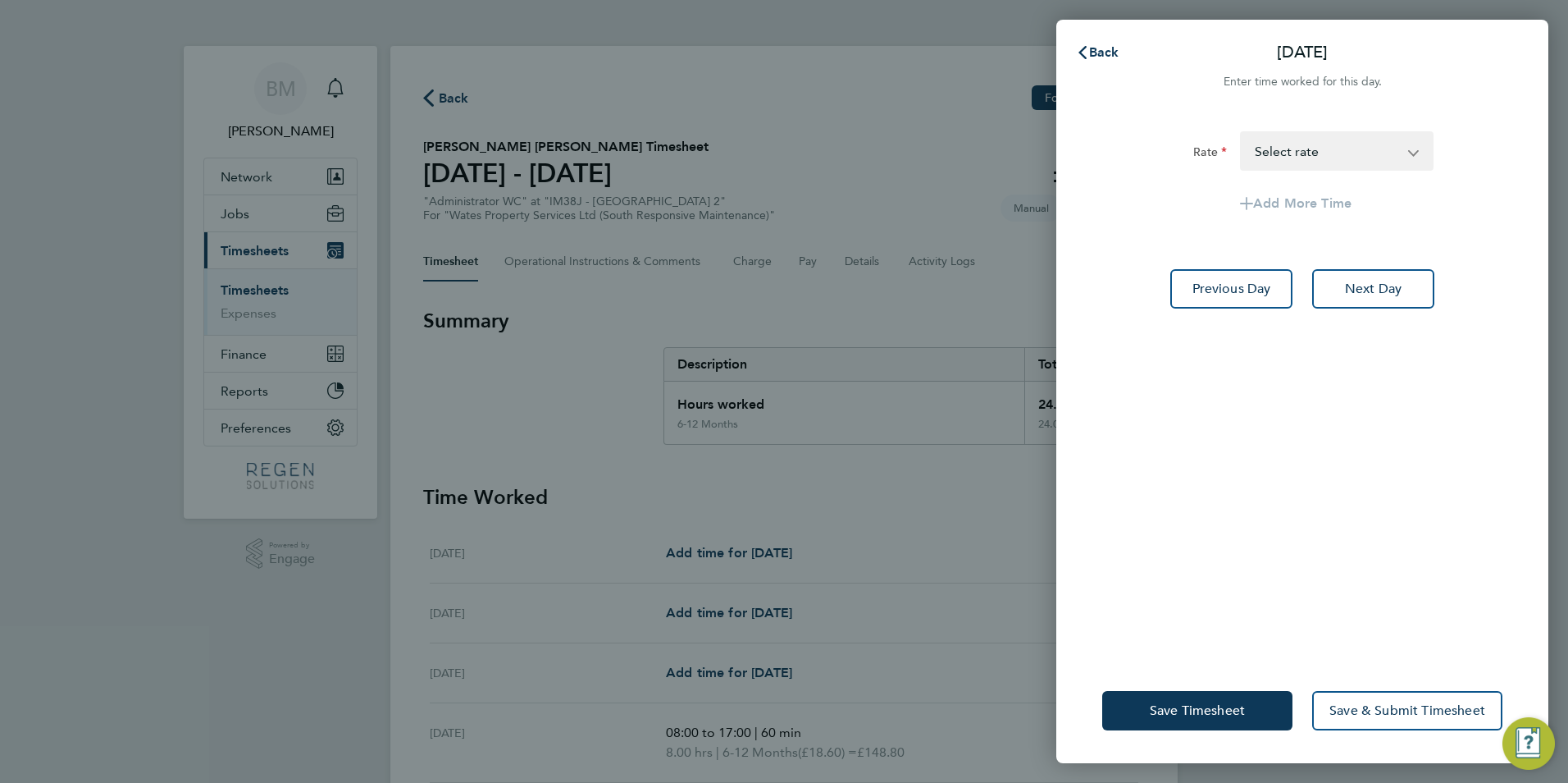
click at [1280, 155] on select "6-12 Months - 18.60 Select rate" at bounding box center [1327, 151] width 171 height 36
drag, startPoint x: 1171, startPoint y: 175, endPoint x: 1295, endPoint y: 255, distance: 147.6
click at [1171, 175] on app-timesheet-line-form-group "Rate 6-12 Months - 18.60 Select rate Add More Time" at bounding box center [1302, 177] width 400 height 92
click at [1400, 728] on button "Save & Submit Timesheet" at bounding box center [1407, 711] width 190 height 40
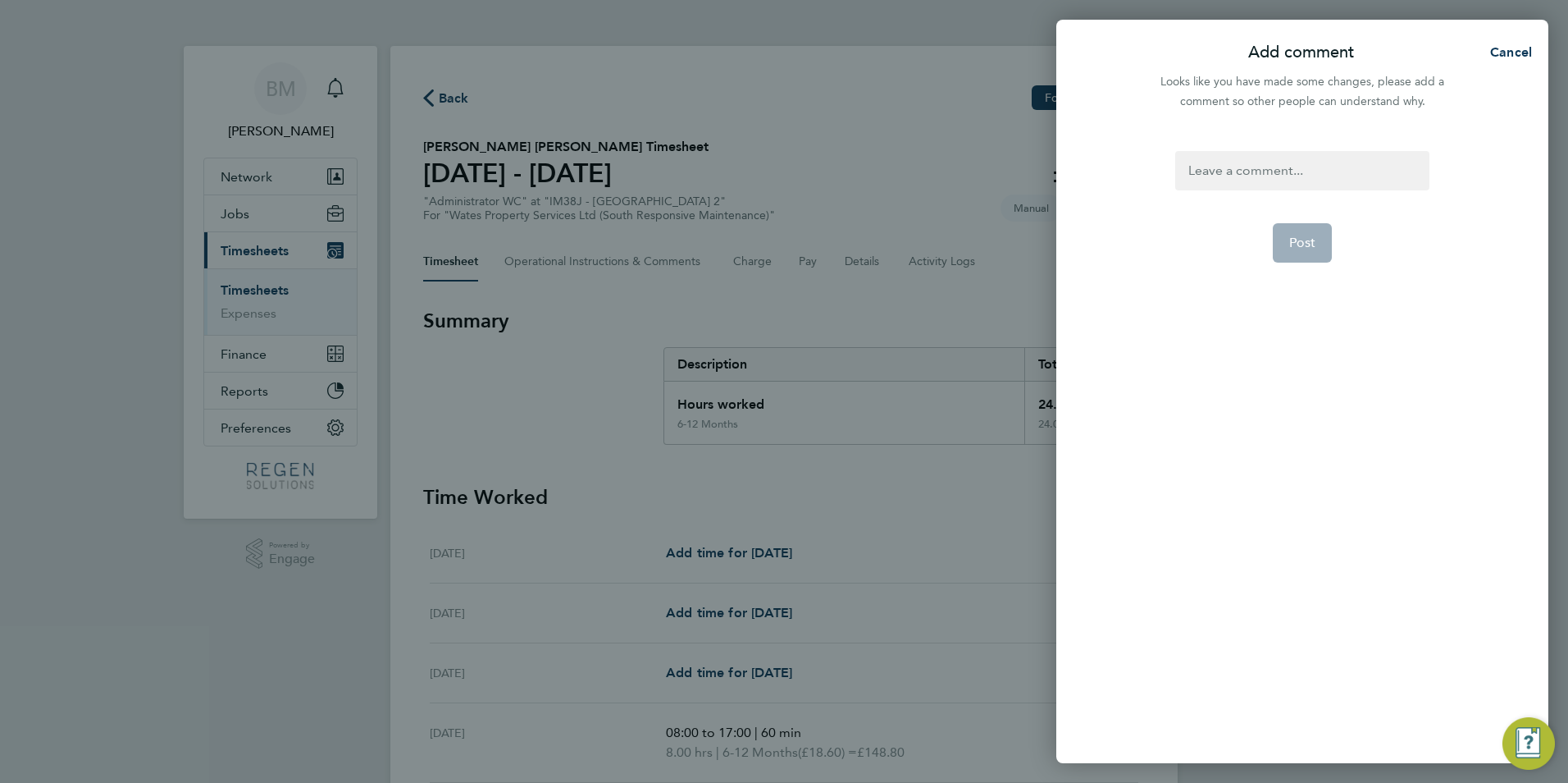
click at [1233, 178] on div at bounding box center [1302, 171] width 254 height 40
click at [1306, 245] on span "Post" at bounding box center [1303, 243] width 27 height 16
click at [1306, 245] on app-form-button "Post Loading" at bounding box center [1303, 243] width 60 height 40
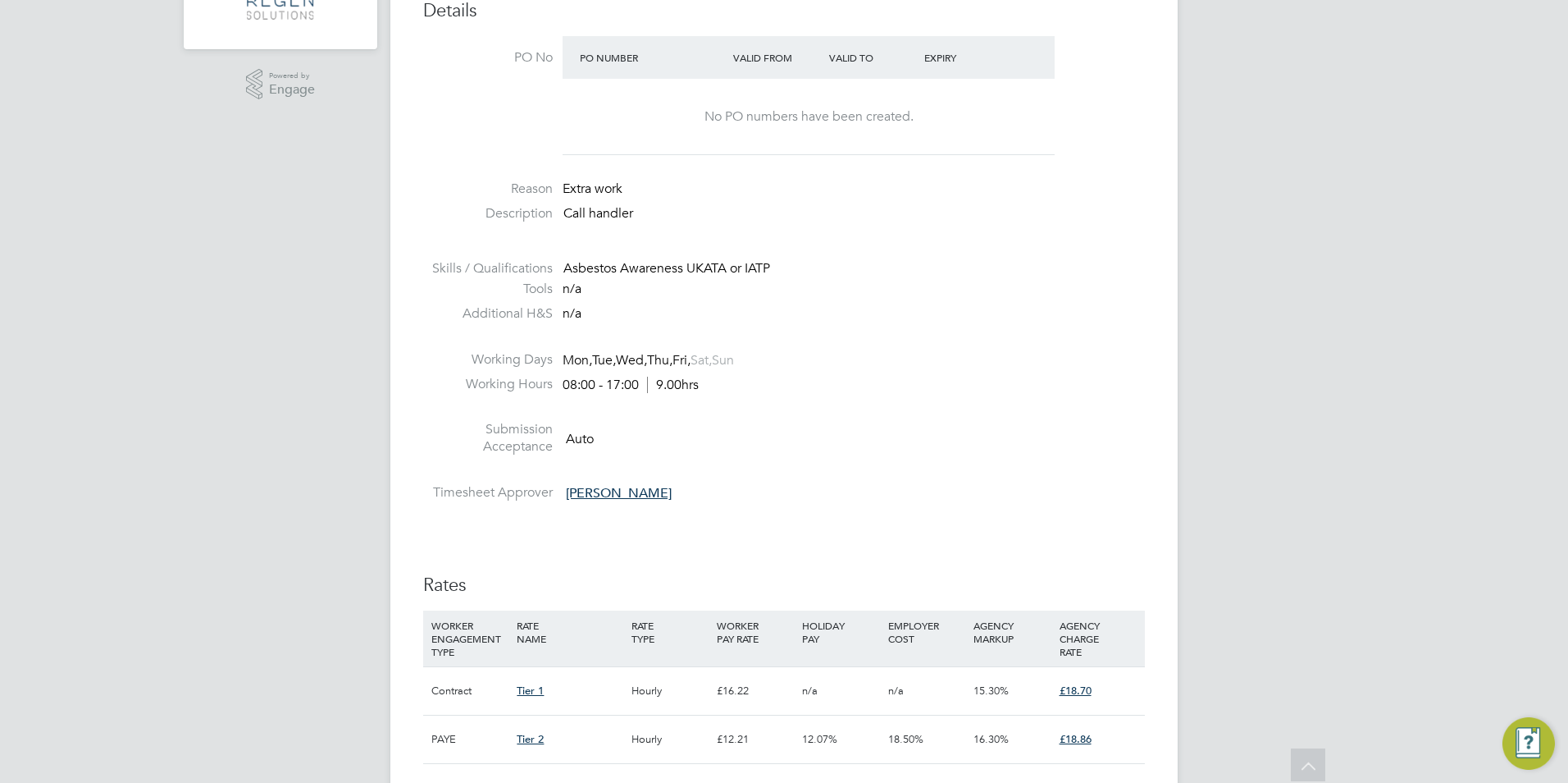
scroll to position [902, 0]
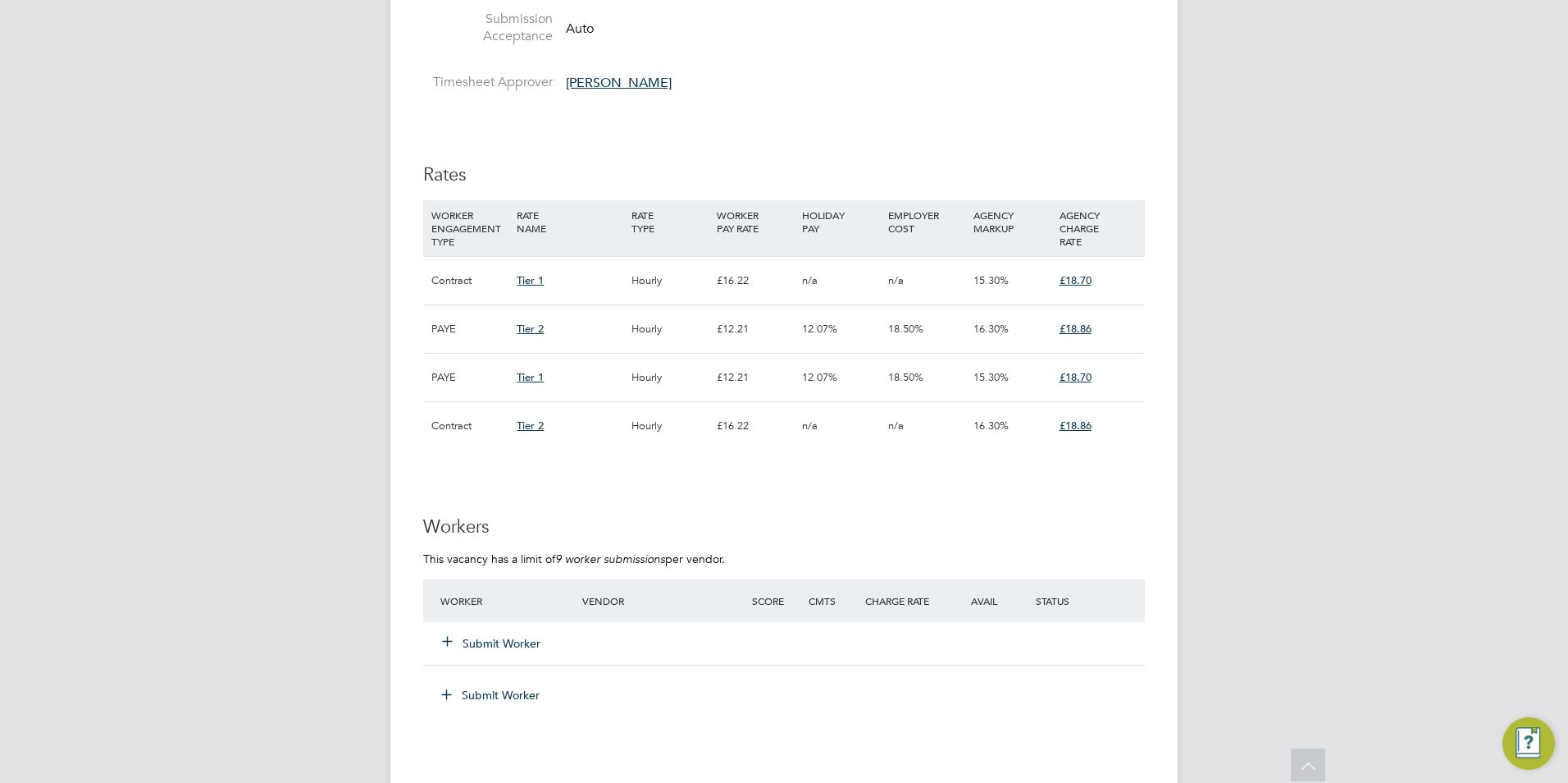
click at [452, 635] on icon at bounding box center [448, 640] width 13 height 13
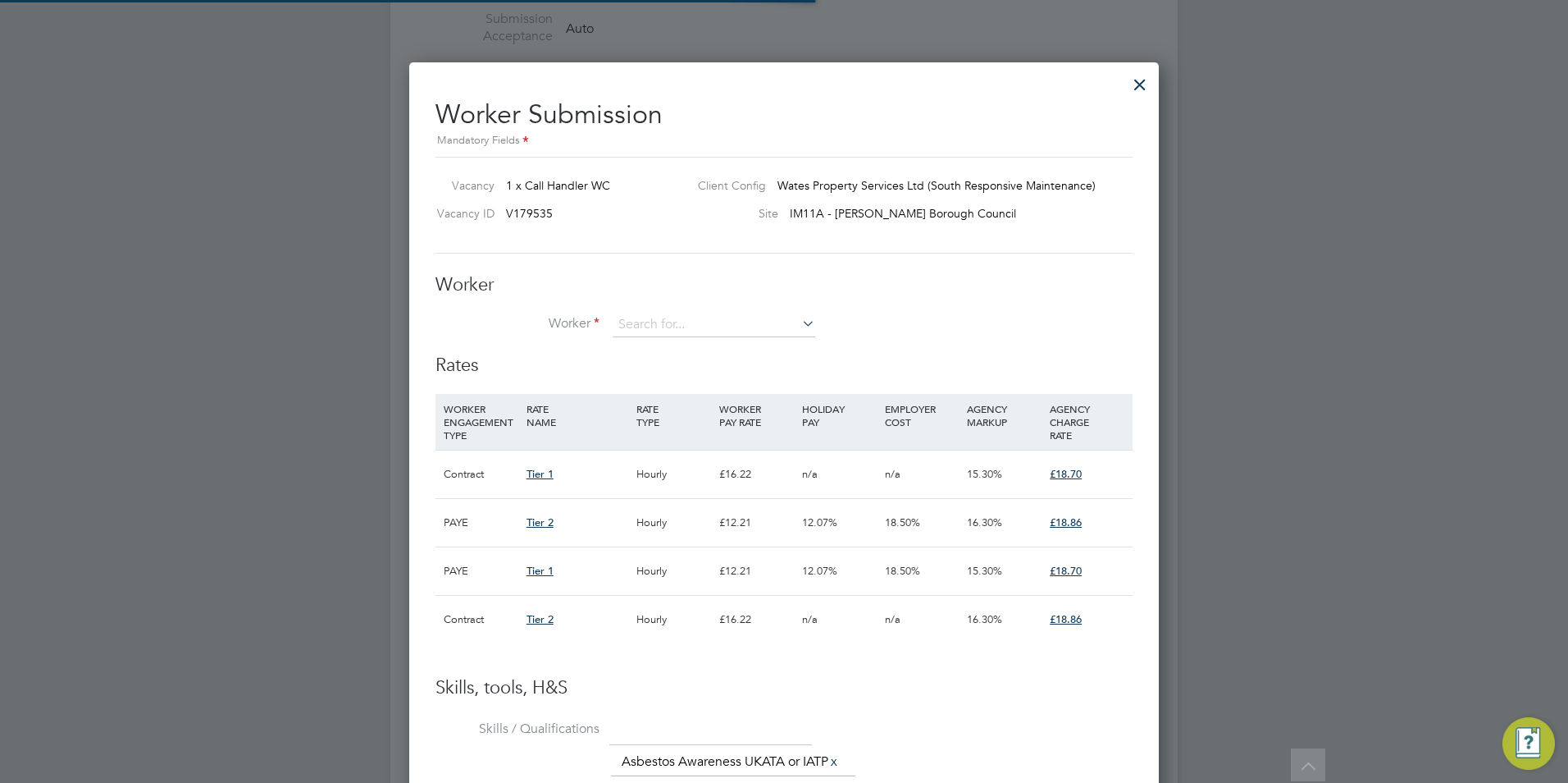
scroll to position [49, 112]
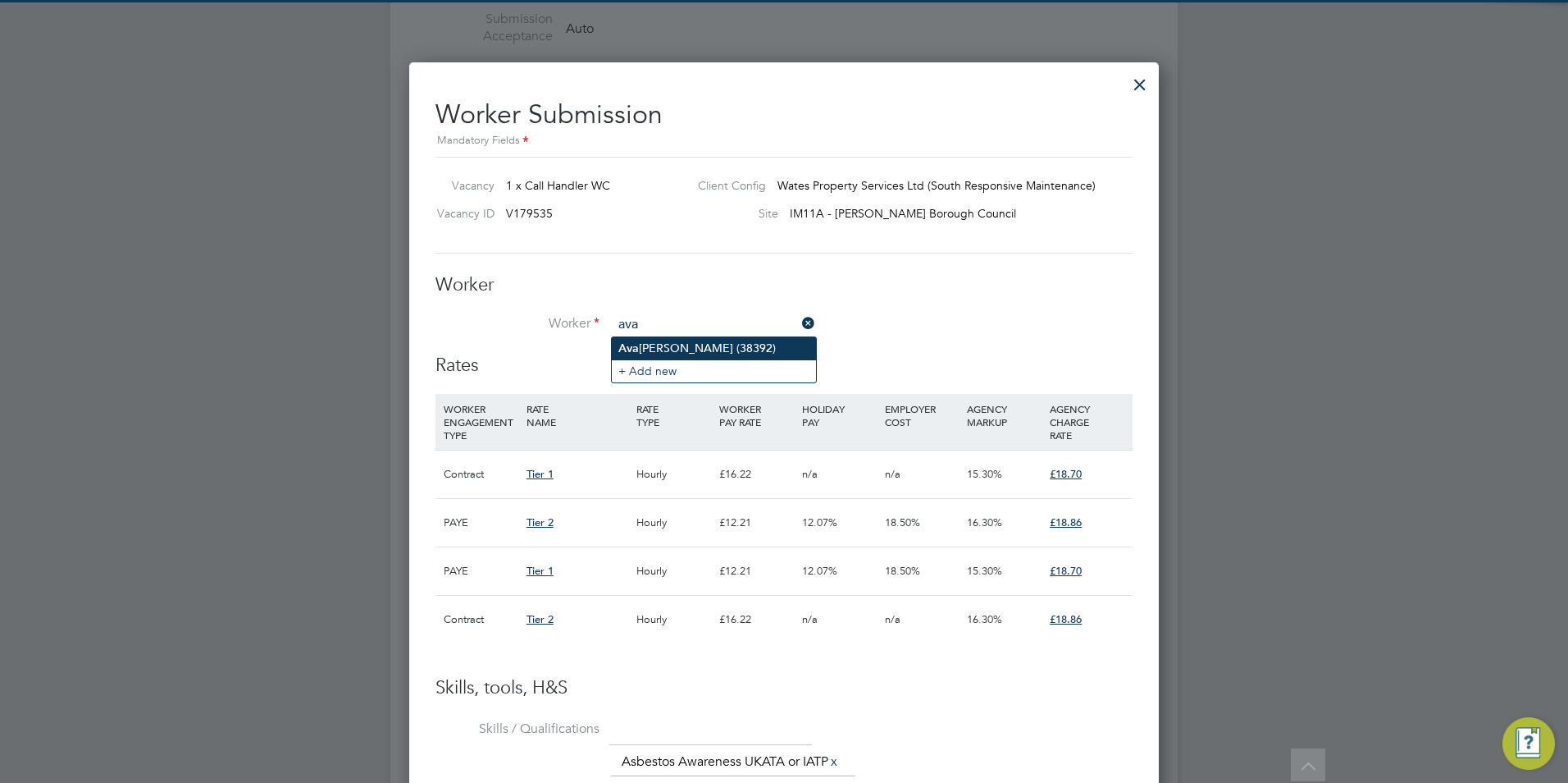
click at [698, 344] on li "Ava Robinson (38392)" at bounding box center [714, 348] width 204 height 23
type input "Ava Robinson (38392)"
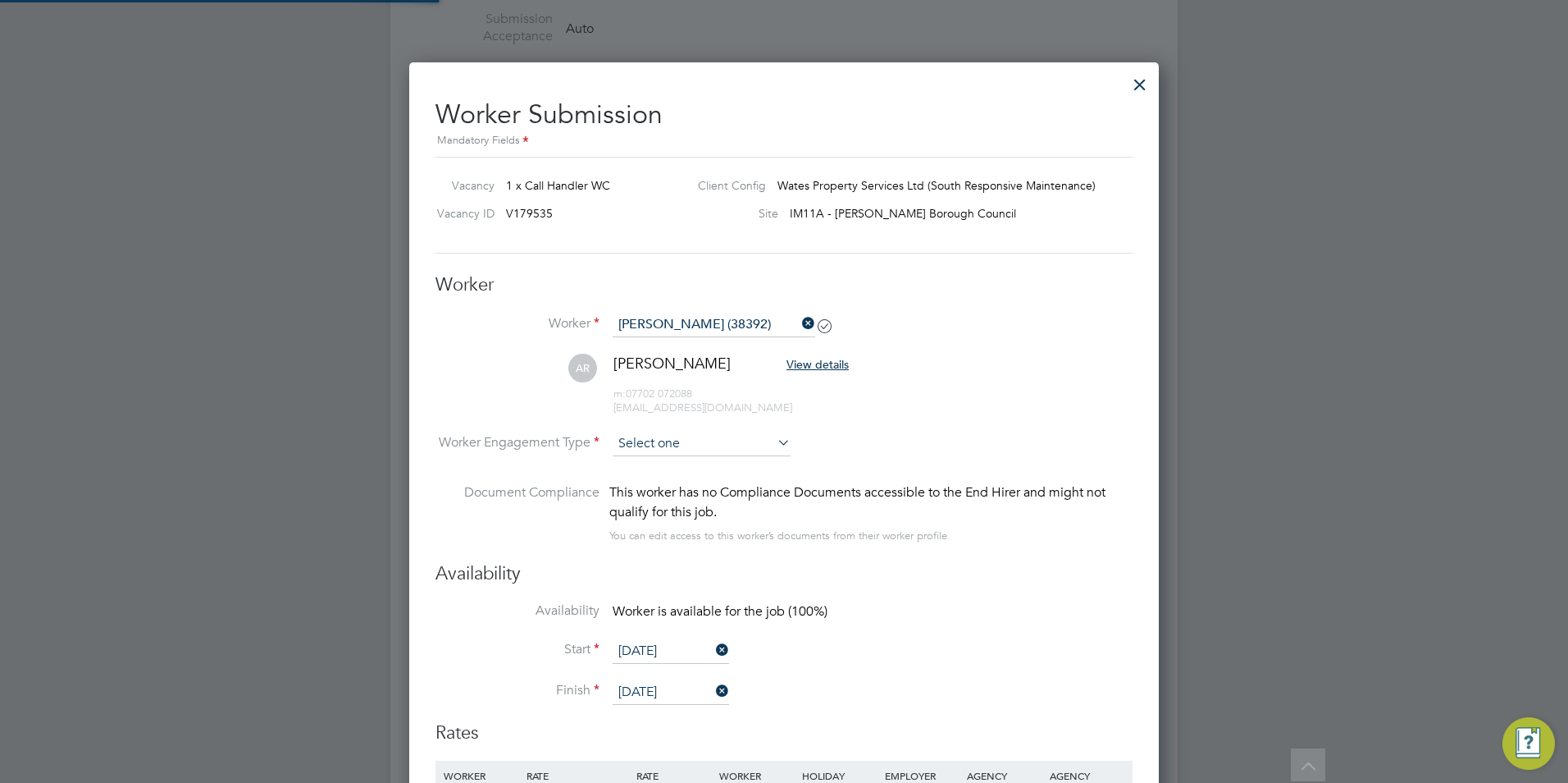
scroll to position [1522, 750]
click at [688, 438] on input at bounding box center [701, 444] width 178 height 24
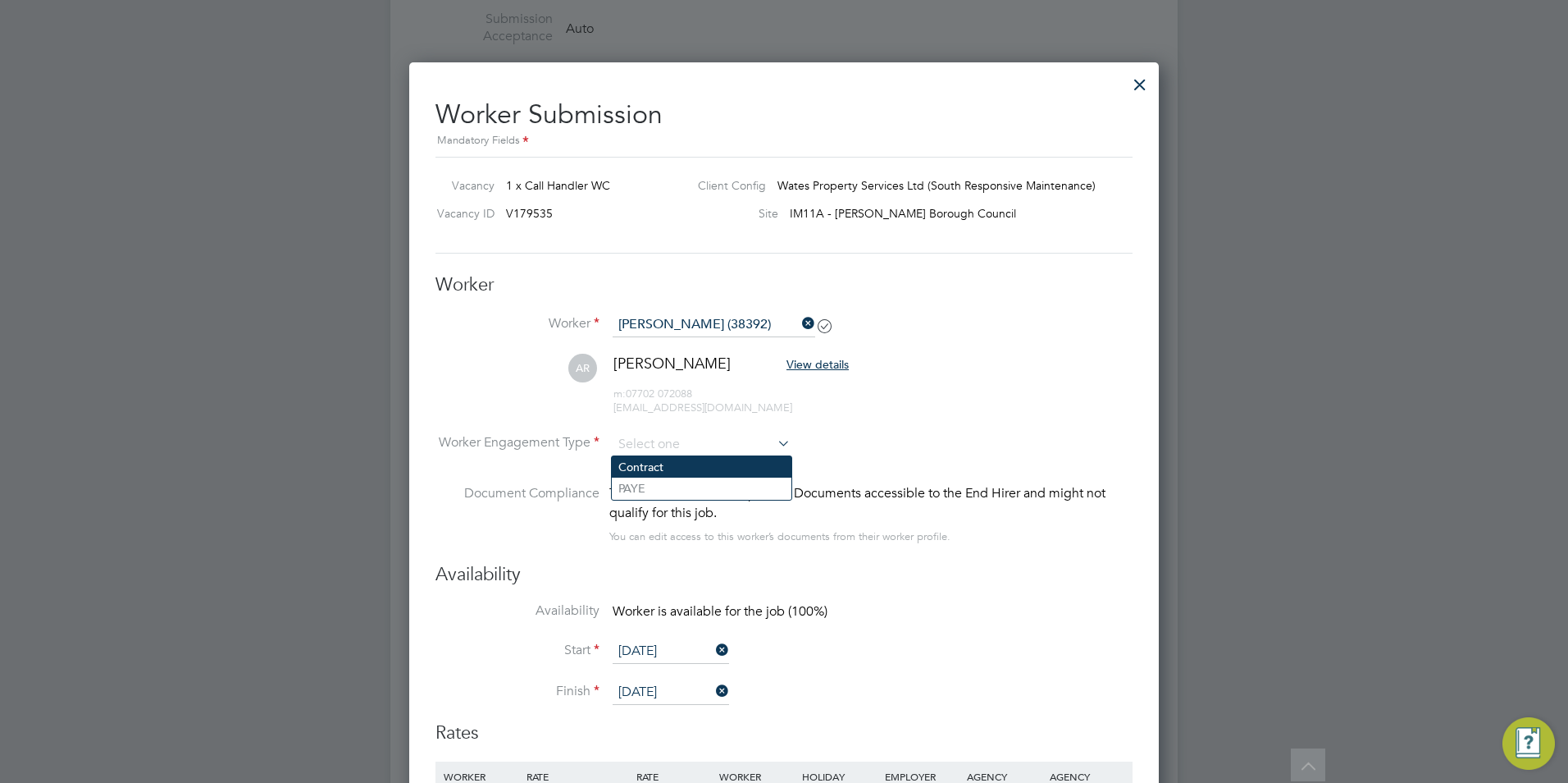
click at [688, 462] on li "Contract" at bounding box center [701, 467] width 180 height 22
type input "Contract"
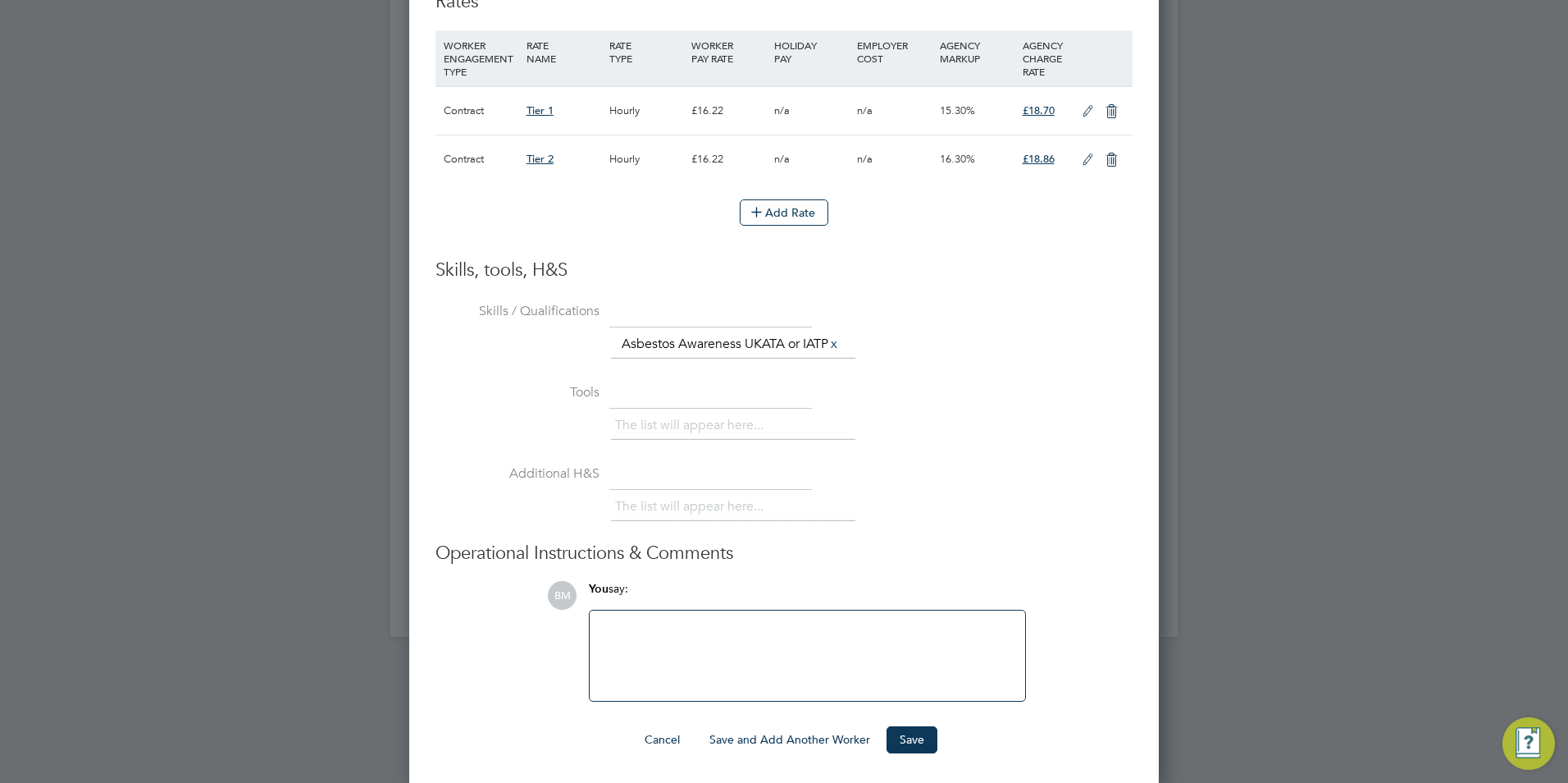
scroll to position [1650, 0]
click at [895, 735] on button "Save" at bounding box center [912, 735] width 51 height 26
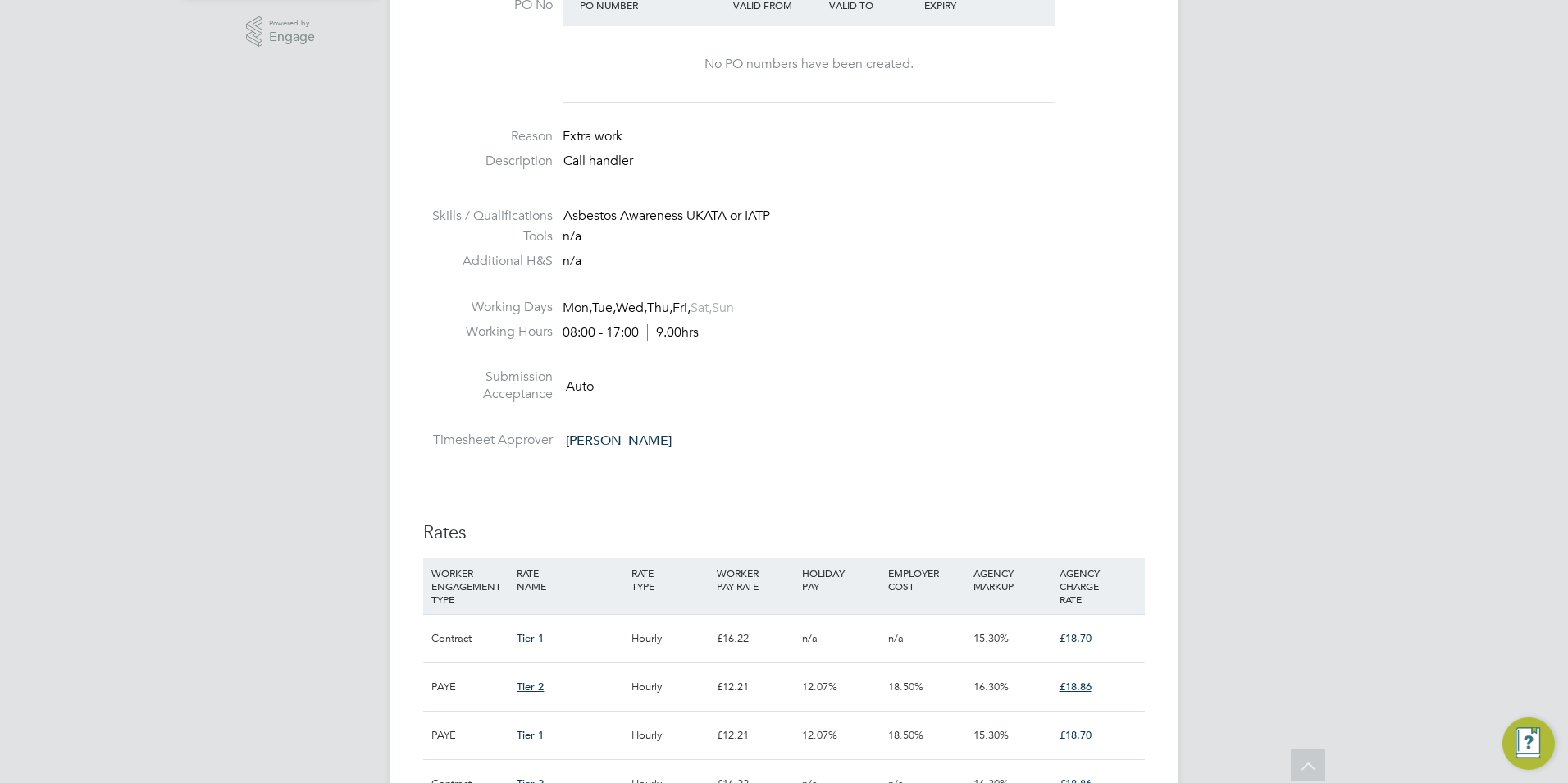
scroll to position [574, 0]
